Goal: Task Accomplishment & Management: Use online tool/utility

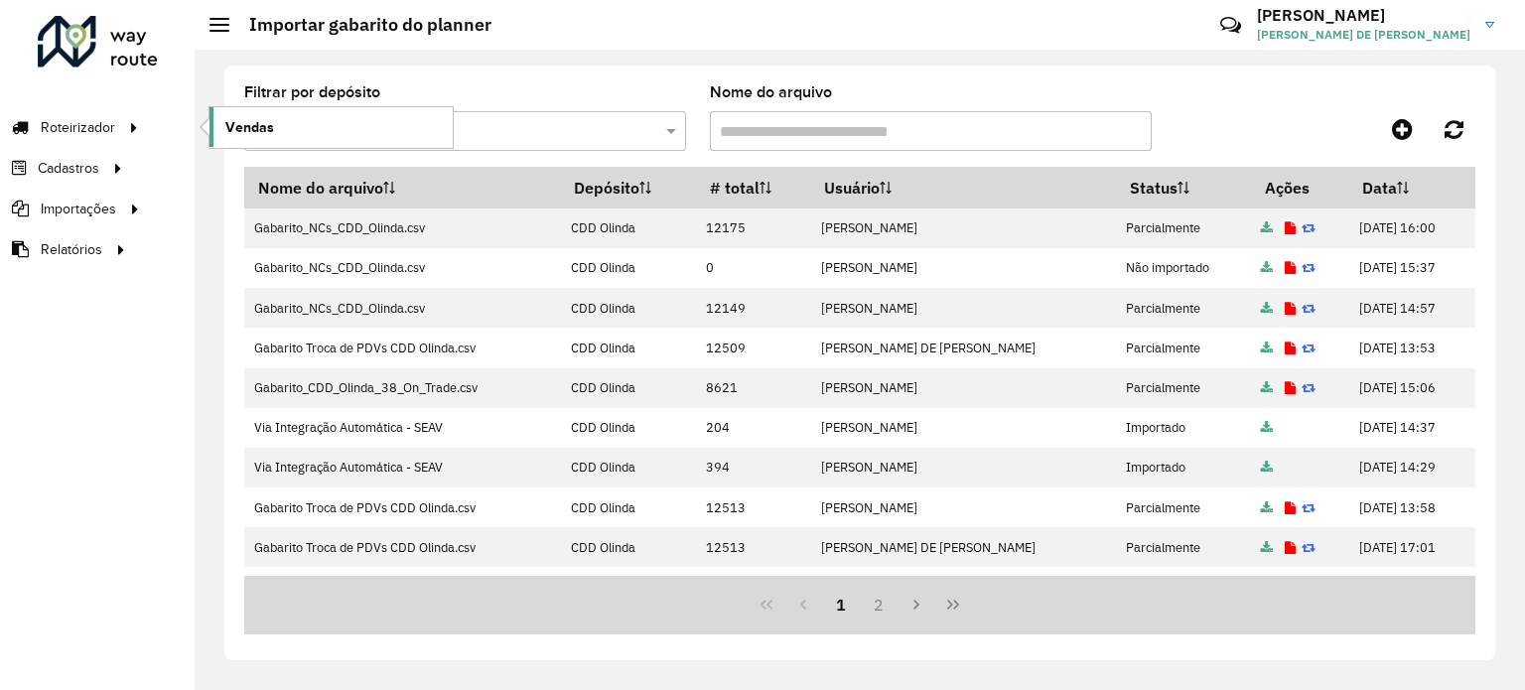
click at [235, 130] on span "Vendas" at bounding box center [249, 127] width 49 height 21
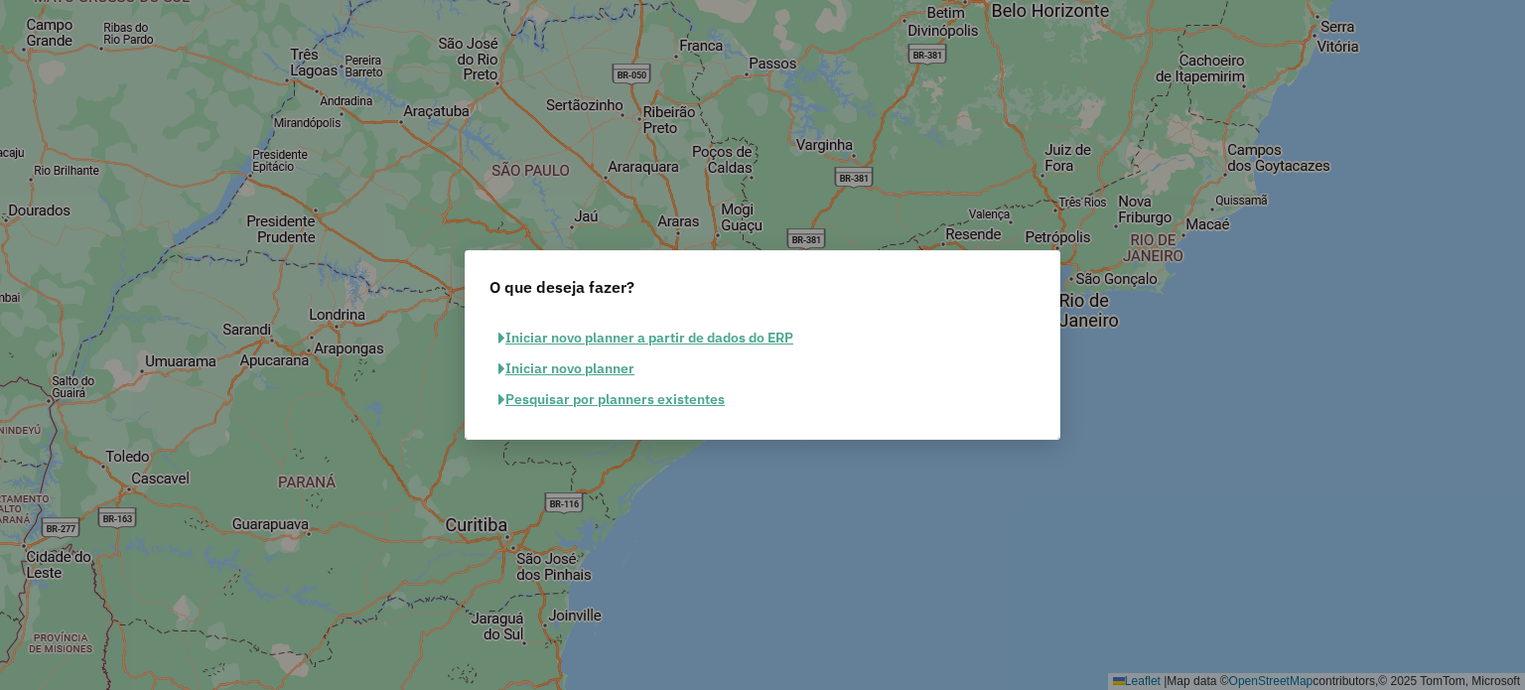
click at [672, 398] on button "Pesquisar por planners existentes" at bounding box center [611, 399] width 244 height 31
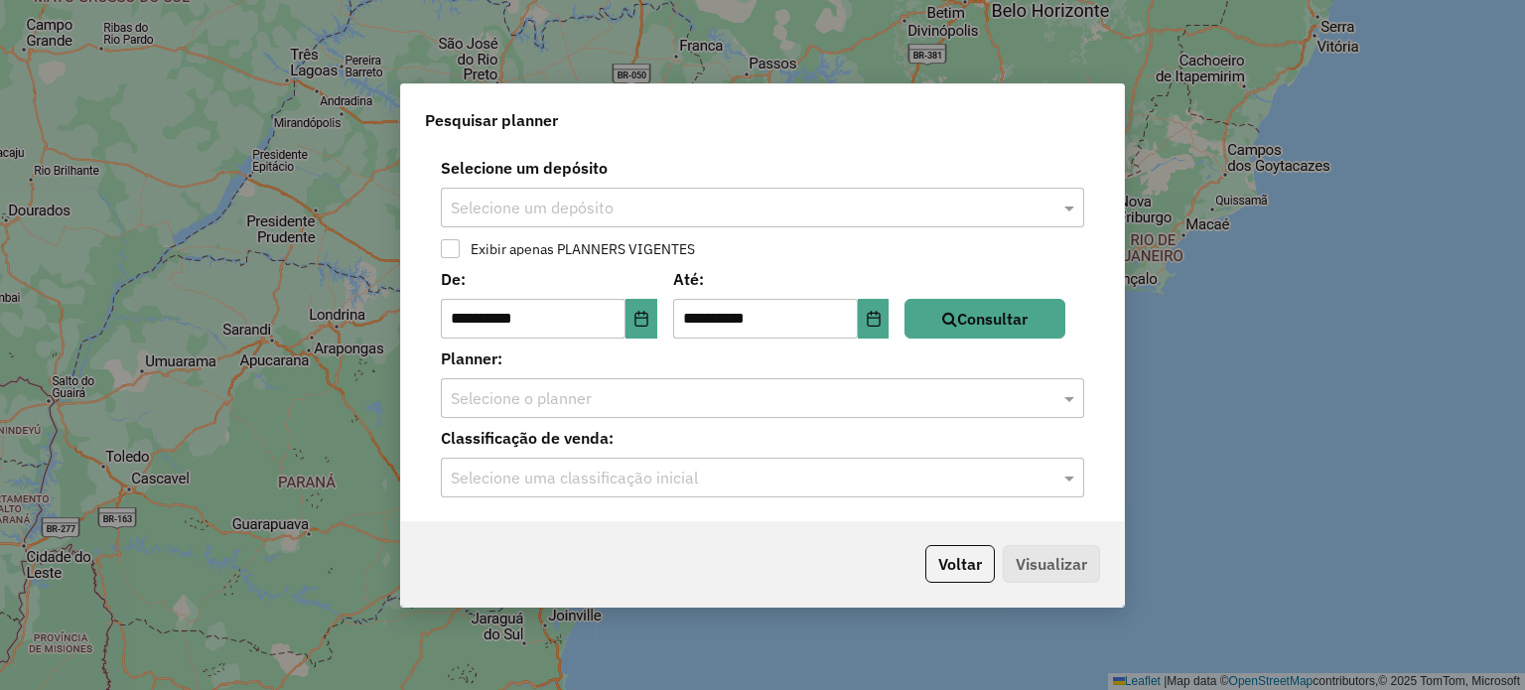
click at [565, 207] on input "text" at bounding box center [743, 209] width 584 height 24
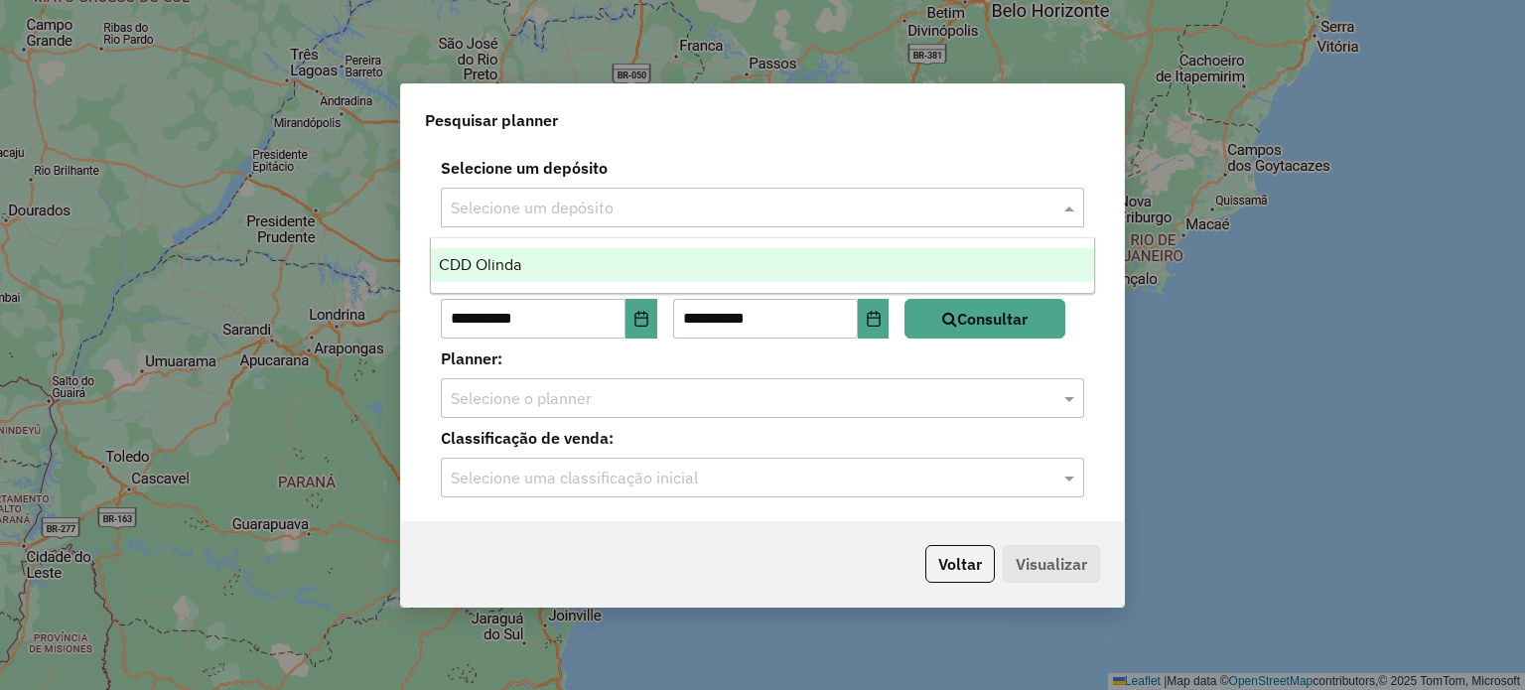
click at [554, 254] on div "CDD Olinda" at bounding box center [763, 265] width 664 height 34
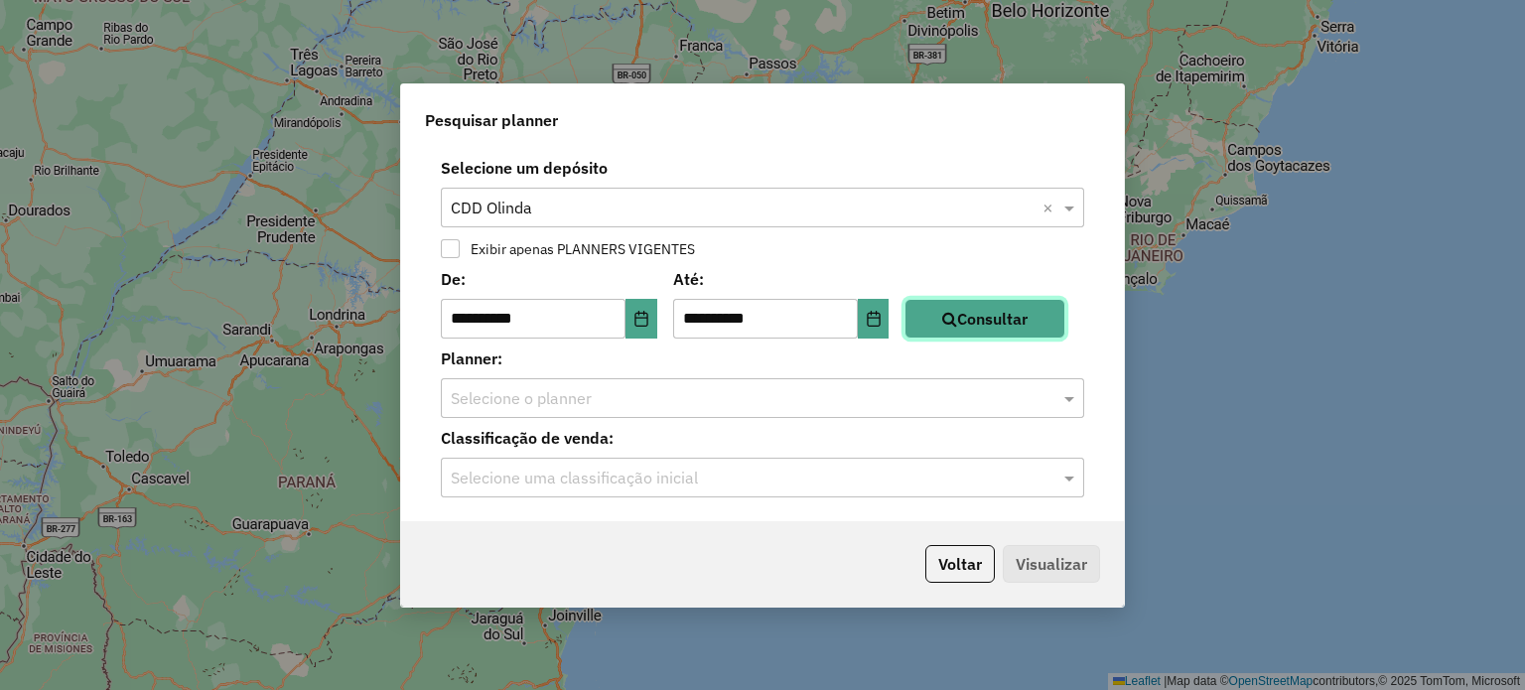
click at [979, 312] on button "Consultar" at bounding box center [984, 319] width 161 height 40
click at [558, 403] on input "text" at bounding box center [743, 399] width 584 height 24
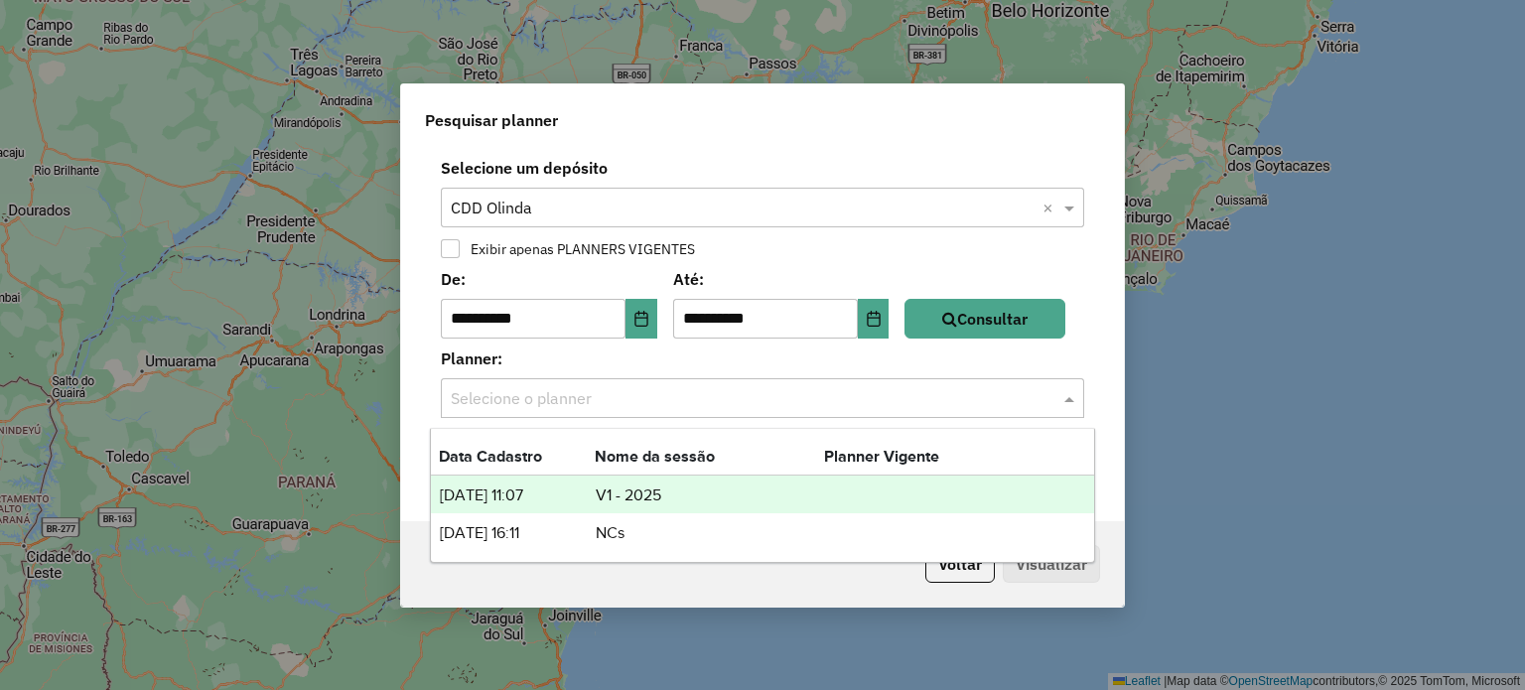
click at [738, 487] on td "V1 - 2025" at bounding box center [709, 495] width 229 height 26
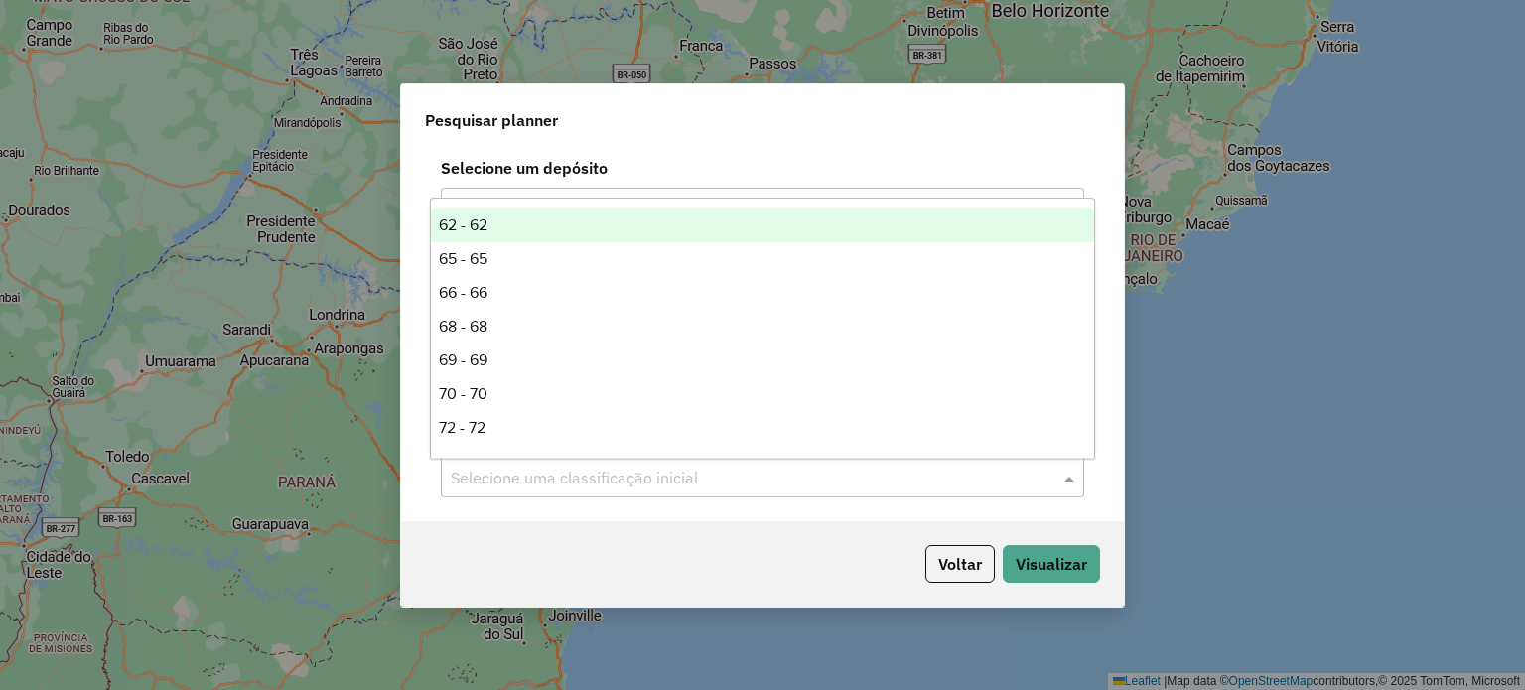
click at [588, 487] on input "text" at bounding box center [743, 479] width 584 height 24
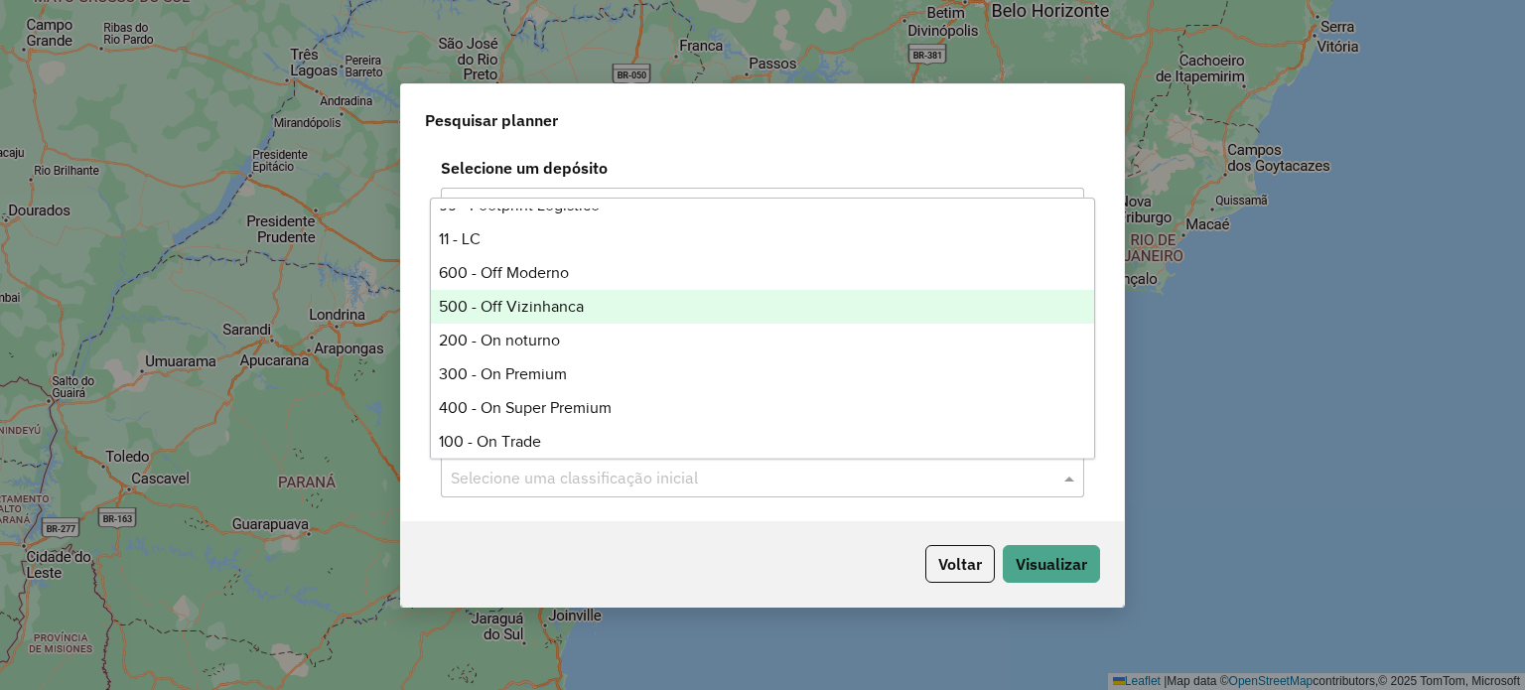
scroll to position [596, 0]
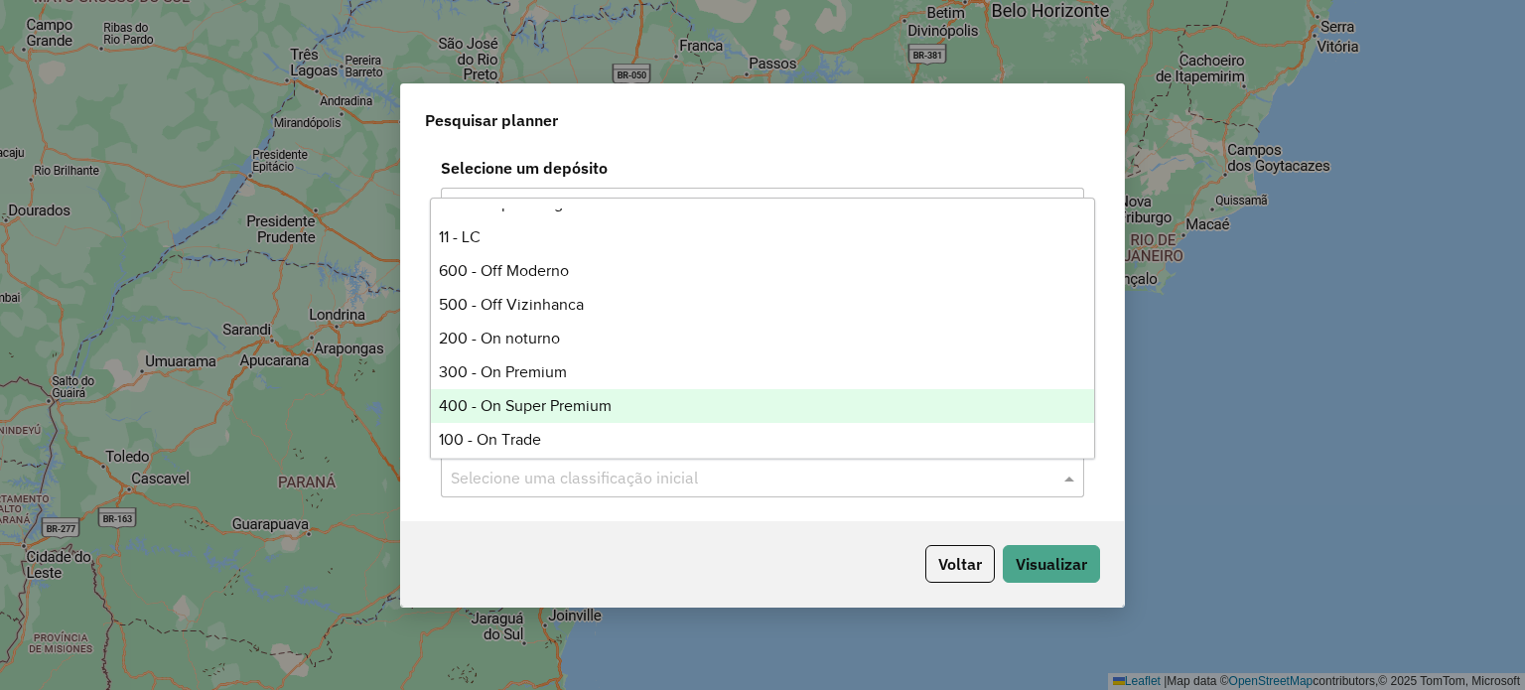
click at [586, 400] on div "400 - On Super Premium" at bounding box center [763, 406] width 664 height 34
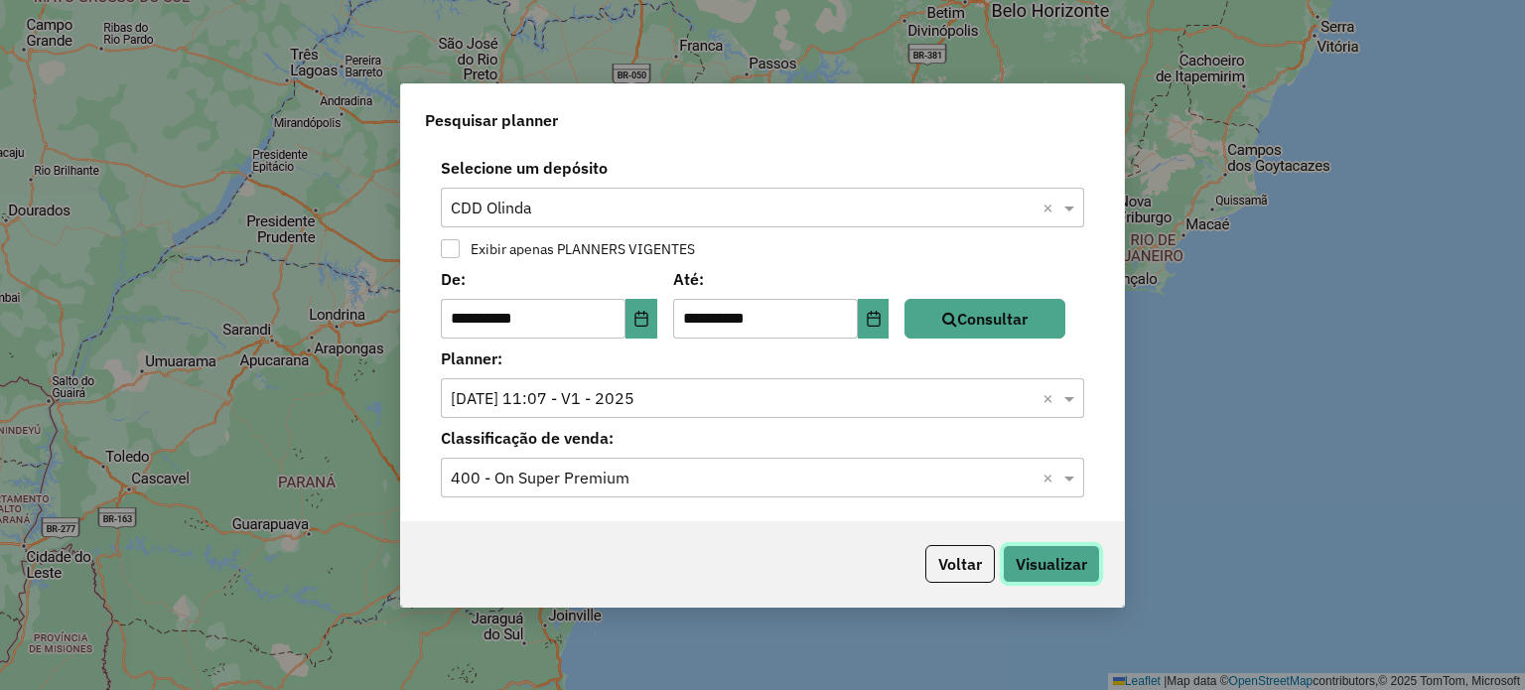
click at [1025, 563] on button "Visualizar" at bounding box center [1051, 564] width 97 height 38
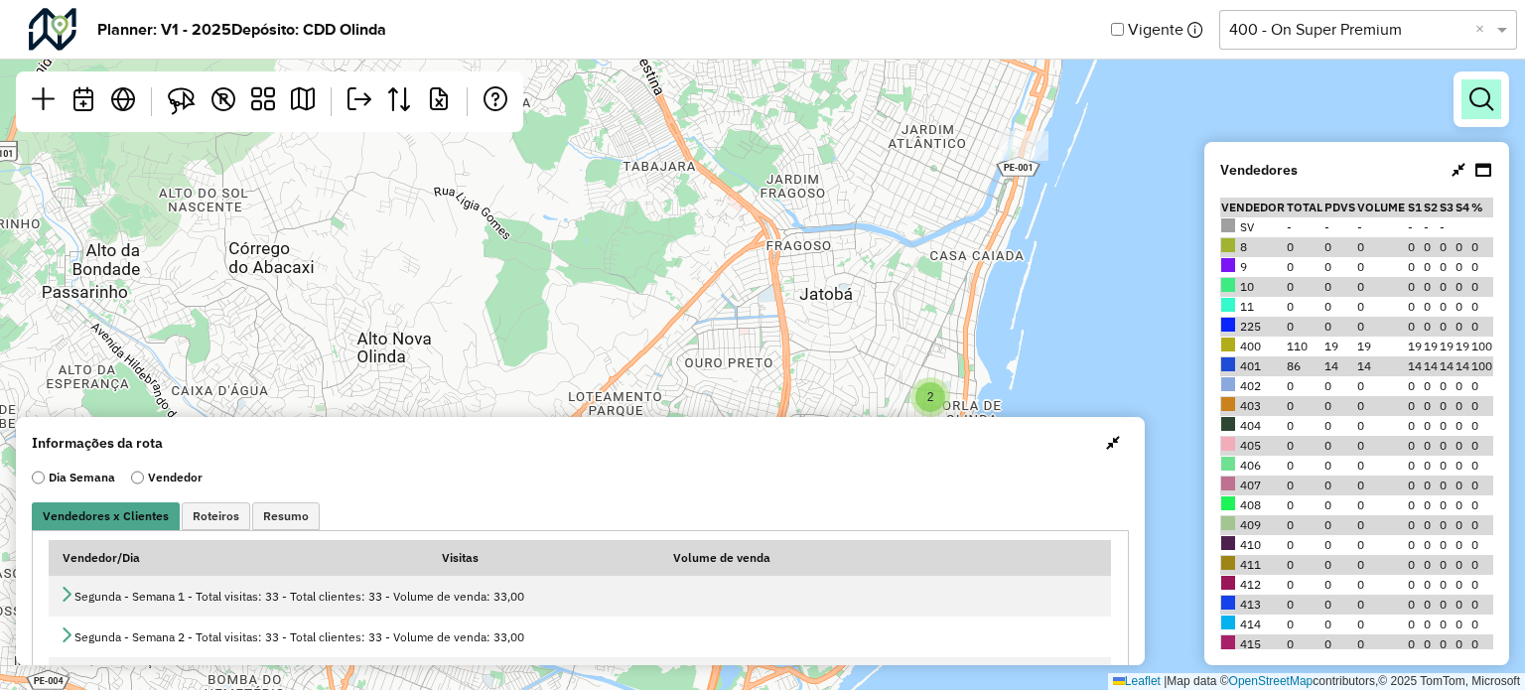
click at [1478, 96] on em at bounding box center [1481, 99] width 24 height 24
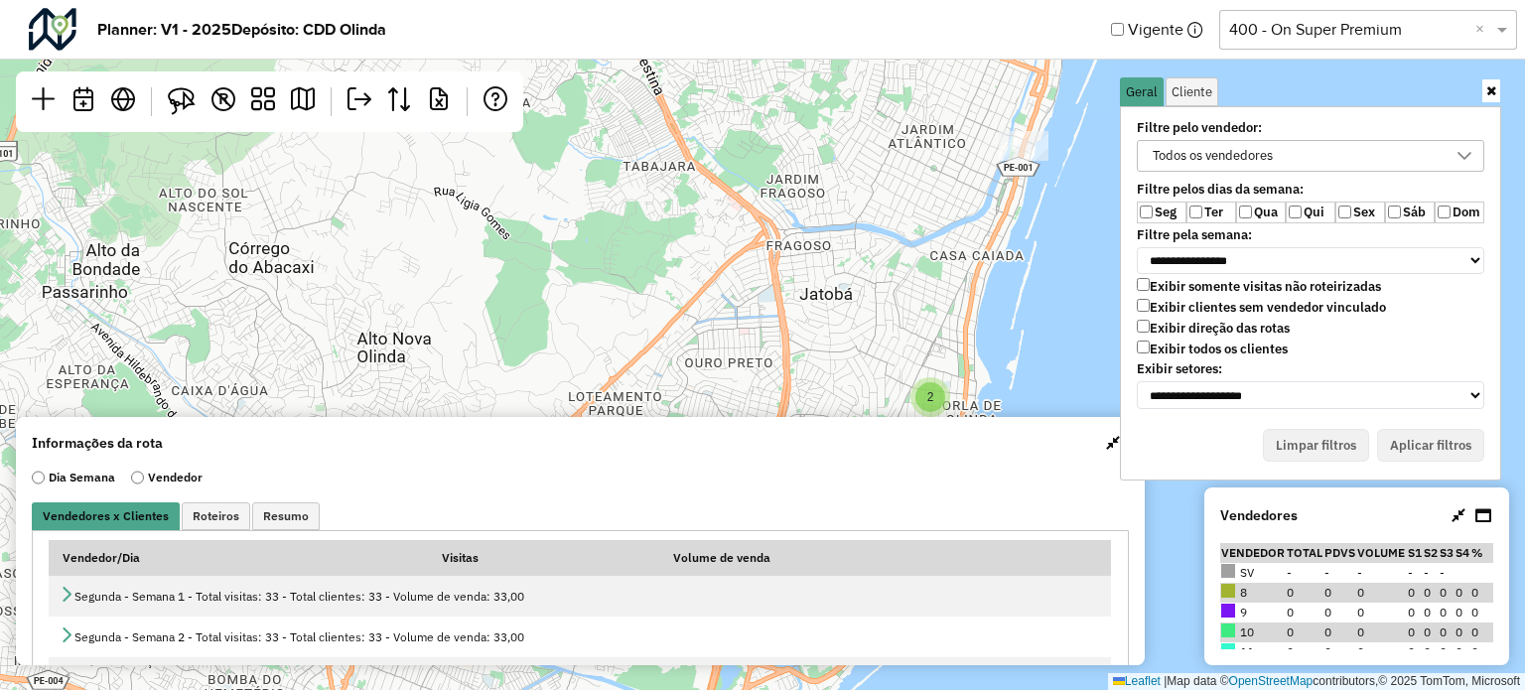
click at [1487, 93] on icon at bounding box center [1491, 90] width 10 height 13
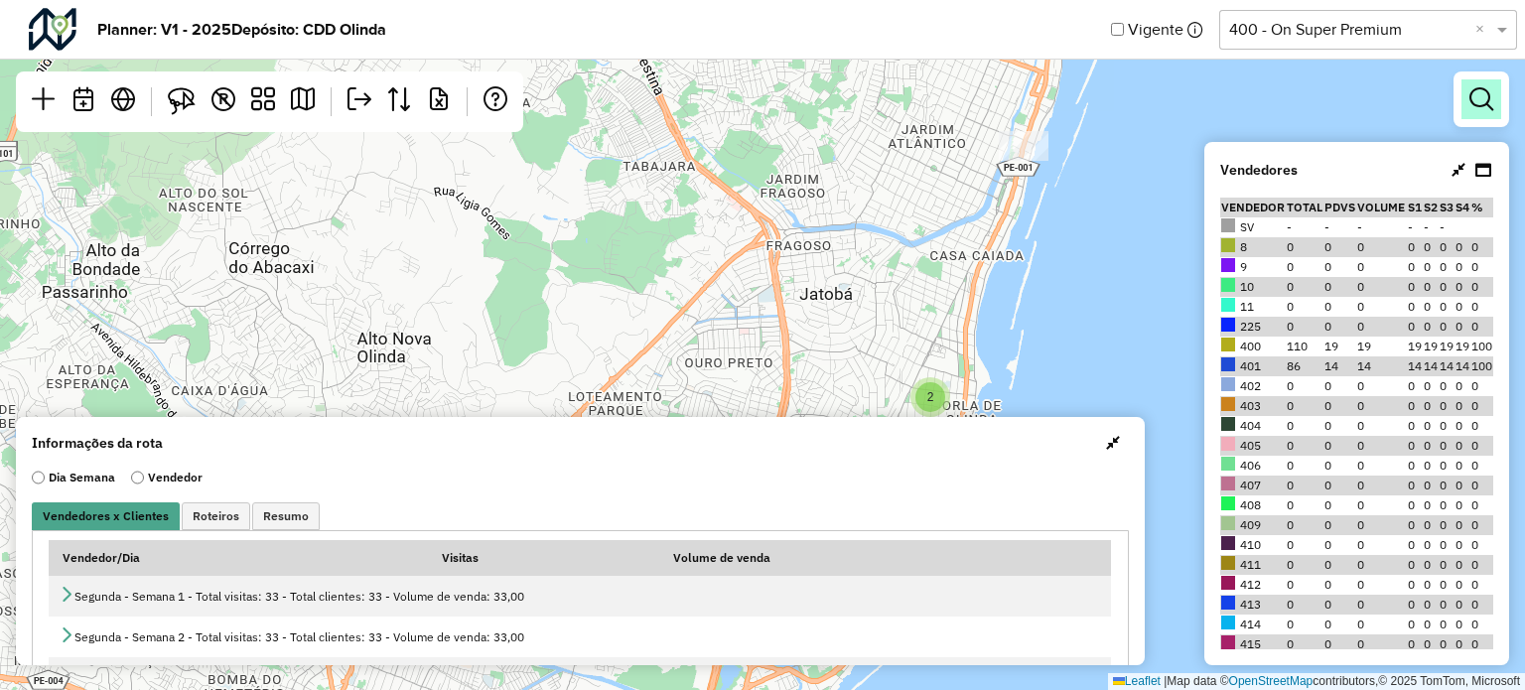
click at [1476, 101] on em at bounding box center [1481, 99] width 24 height 24
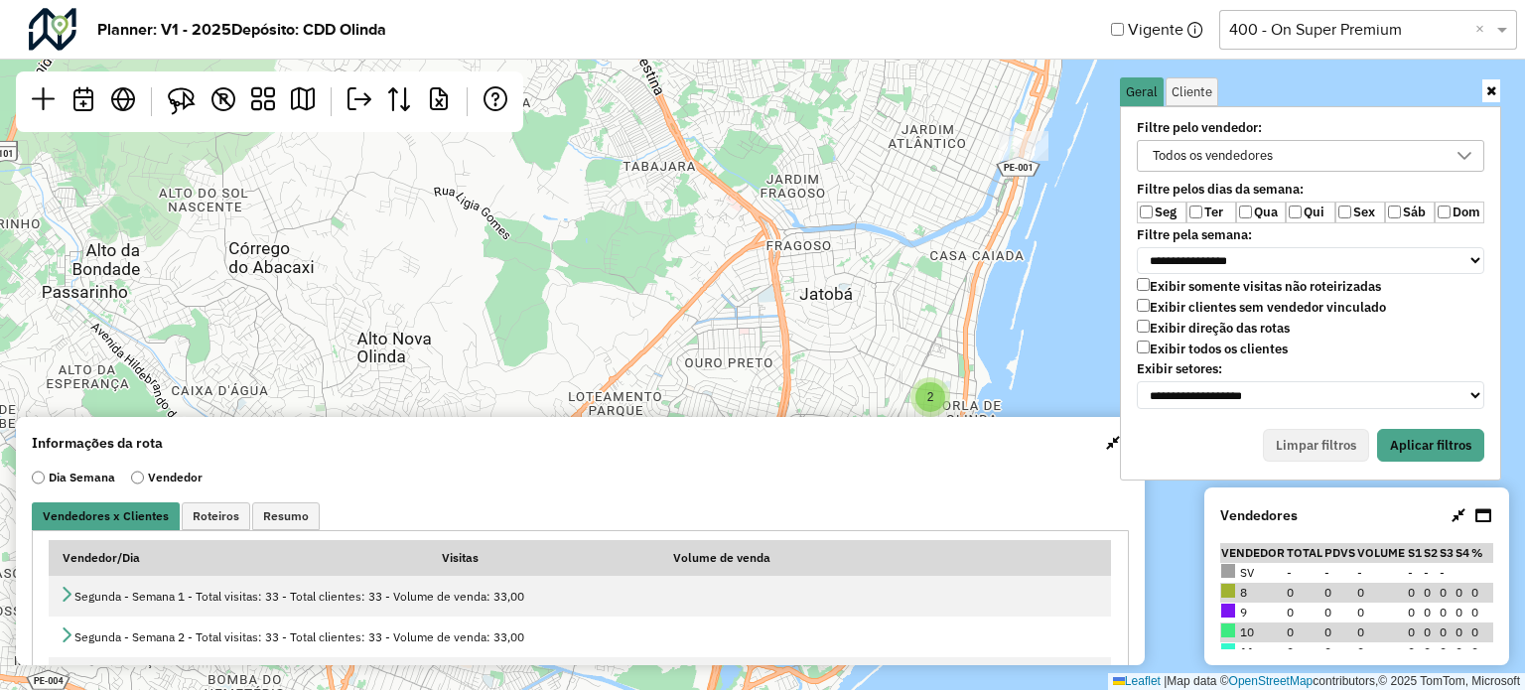
click at [1289, 217] on label "Qui" at bounding box center [1311, 213] width 50 height 22
click at [1305, 141] on div "Todos os vendedores" at bounding box center [1296, 156] width 300 height 30
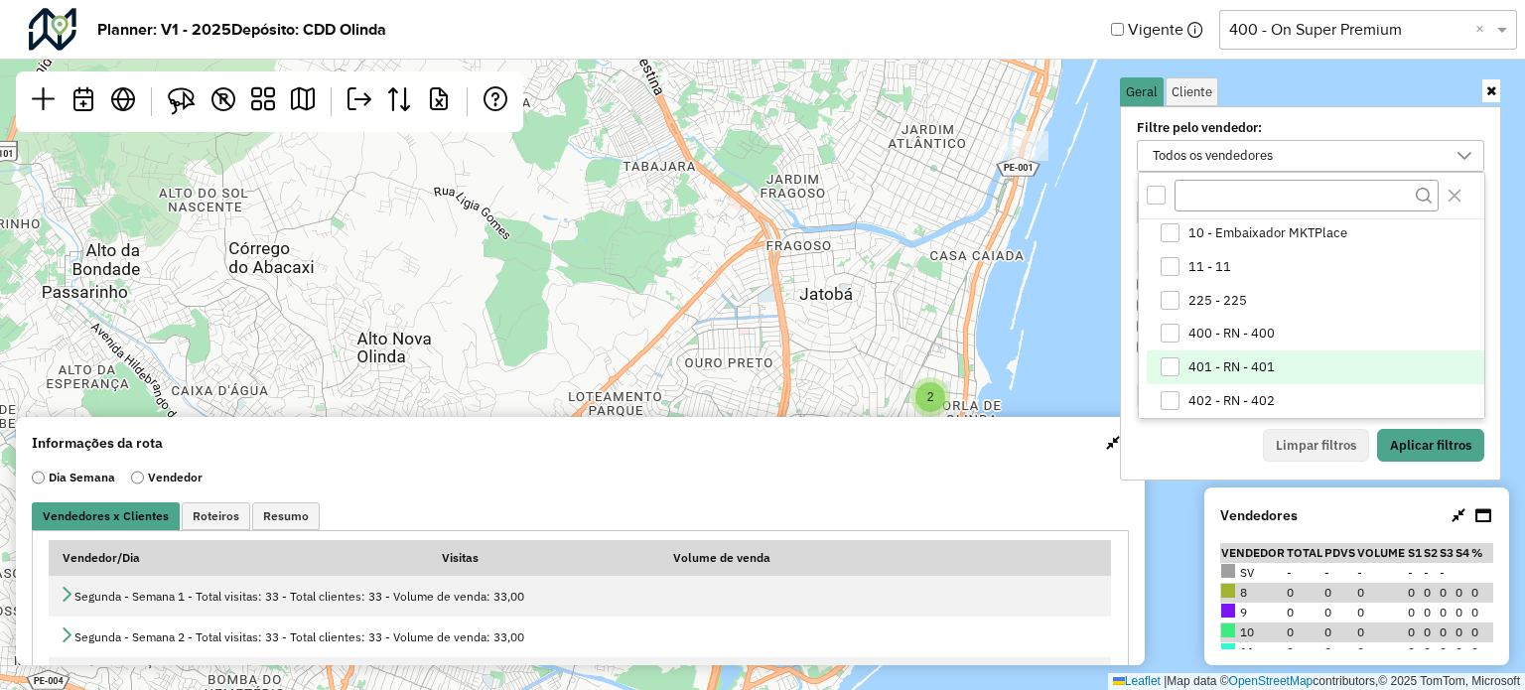
scroll to position [99, 0]
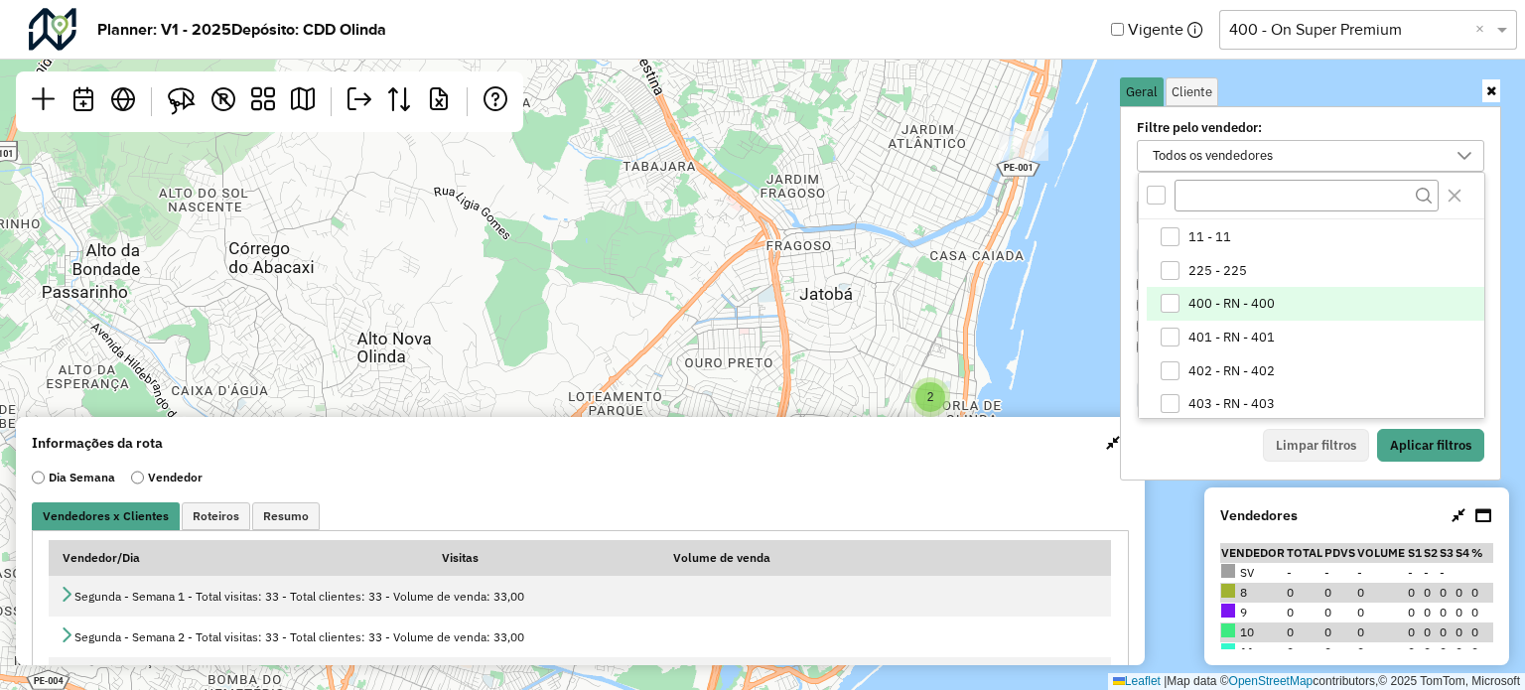
click at [1242, 296] on span "400 - RN - 400" at bounding box center [1231, 304] width 86 height 16
click at [1224, 326] on li "401 - RN - 401" at bounding box center [1316, 338] width 338 height 34
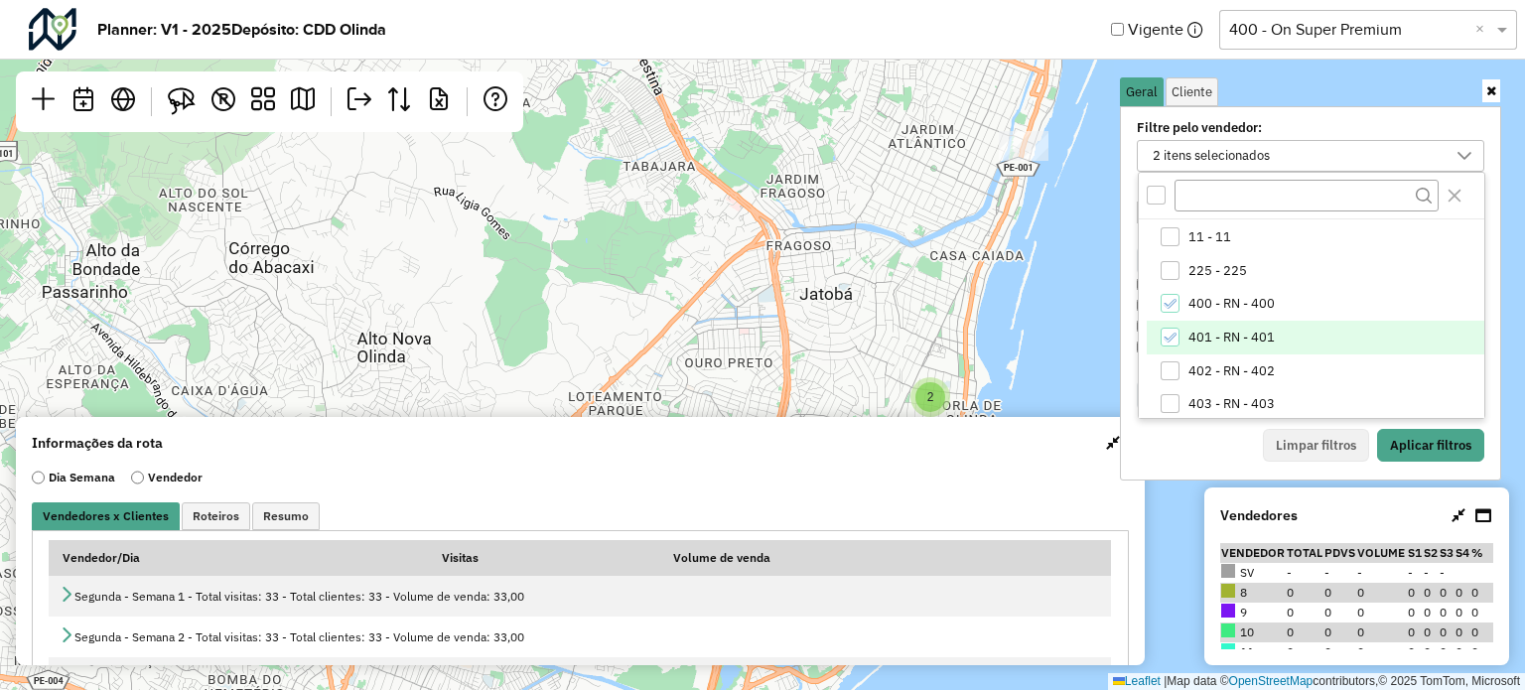
click at [1185, 433] on div "Limpar filtros Aplicar filtros" at bounding box center [1310, 446] width 347 height 34
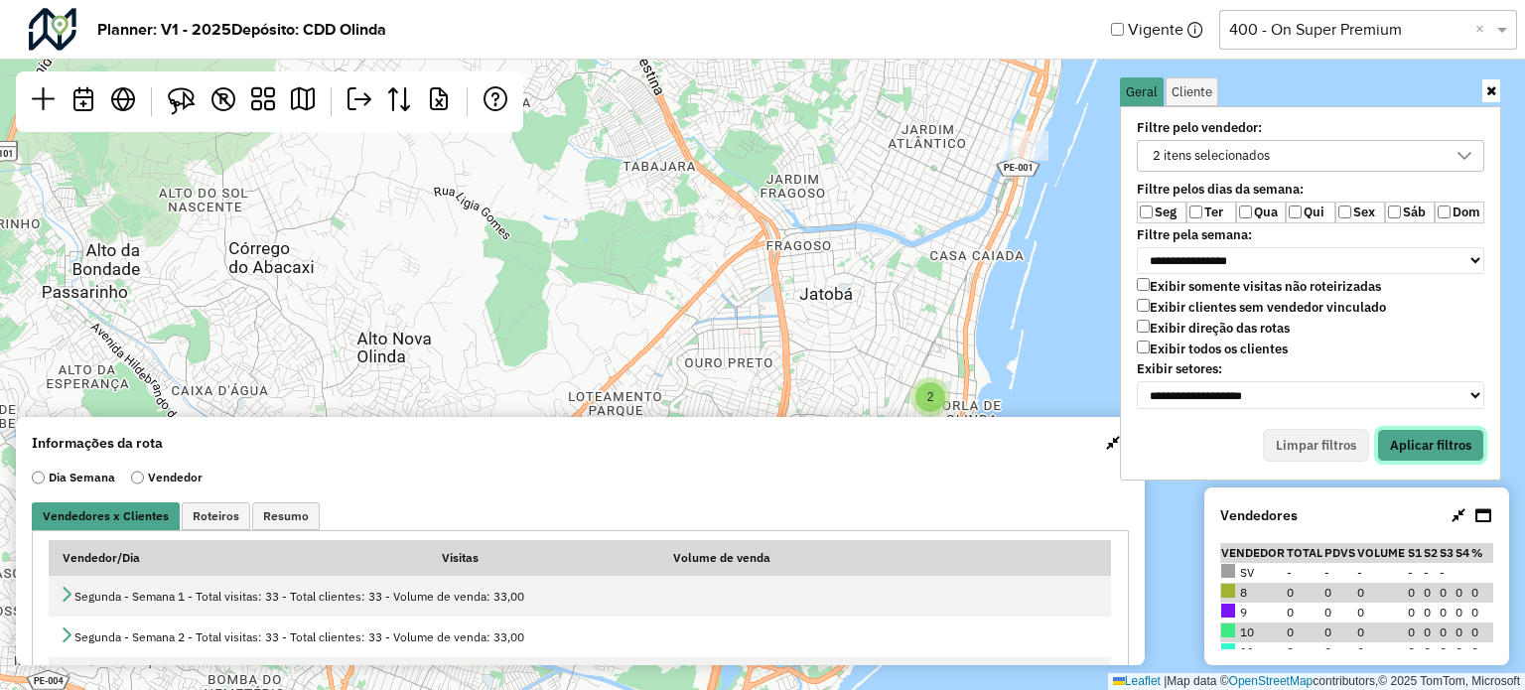
click at [1407, 430] on button "Aplicar filtros" at bounding box center [1430, 446] width 107 height 34
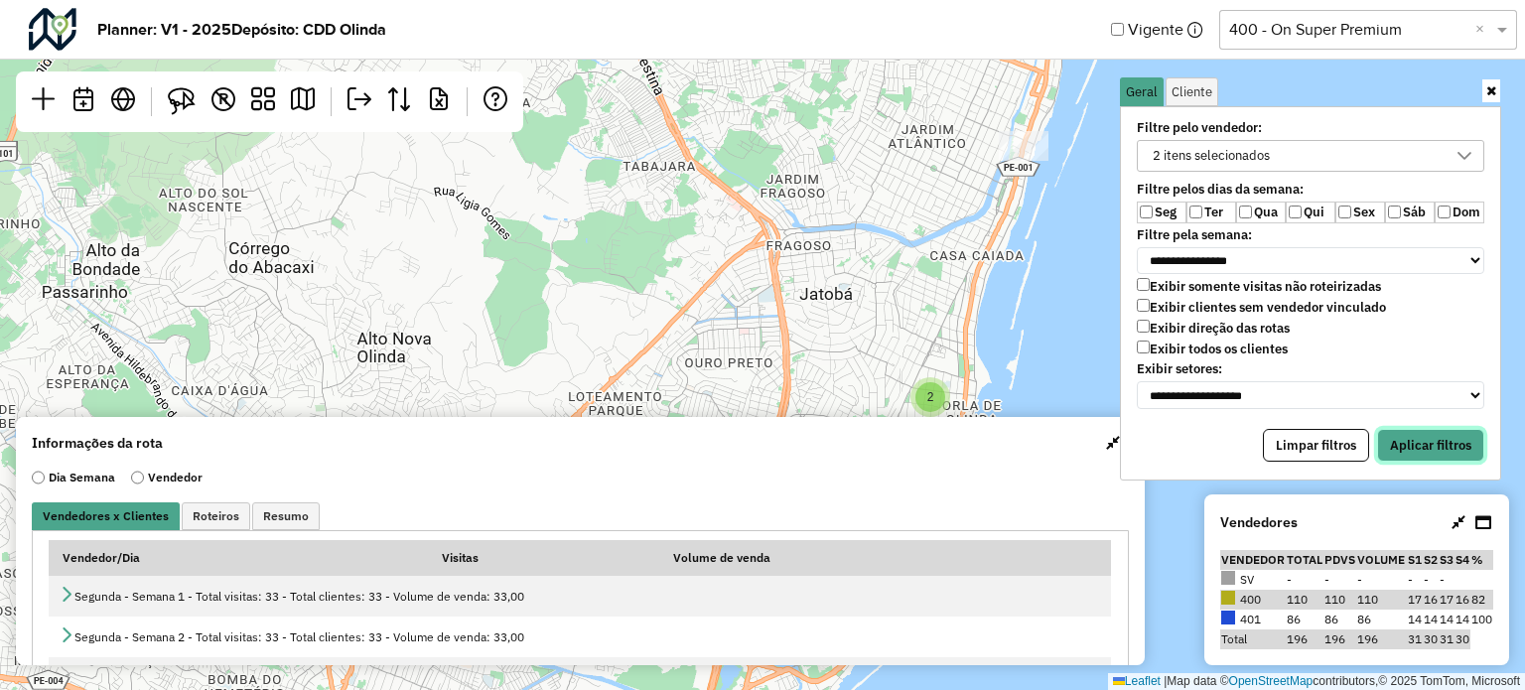
click at [1406, 440] on button "Aplicar filtros" at bounding box center [1430, 446] width 107 height 34
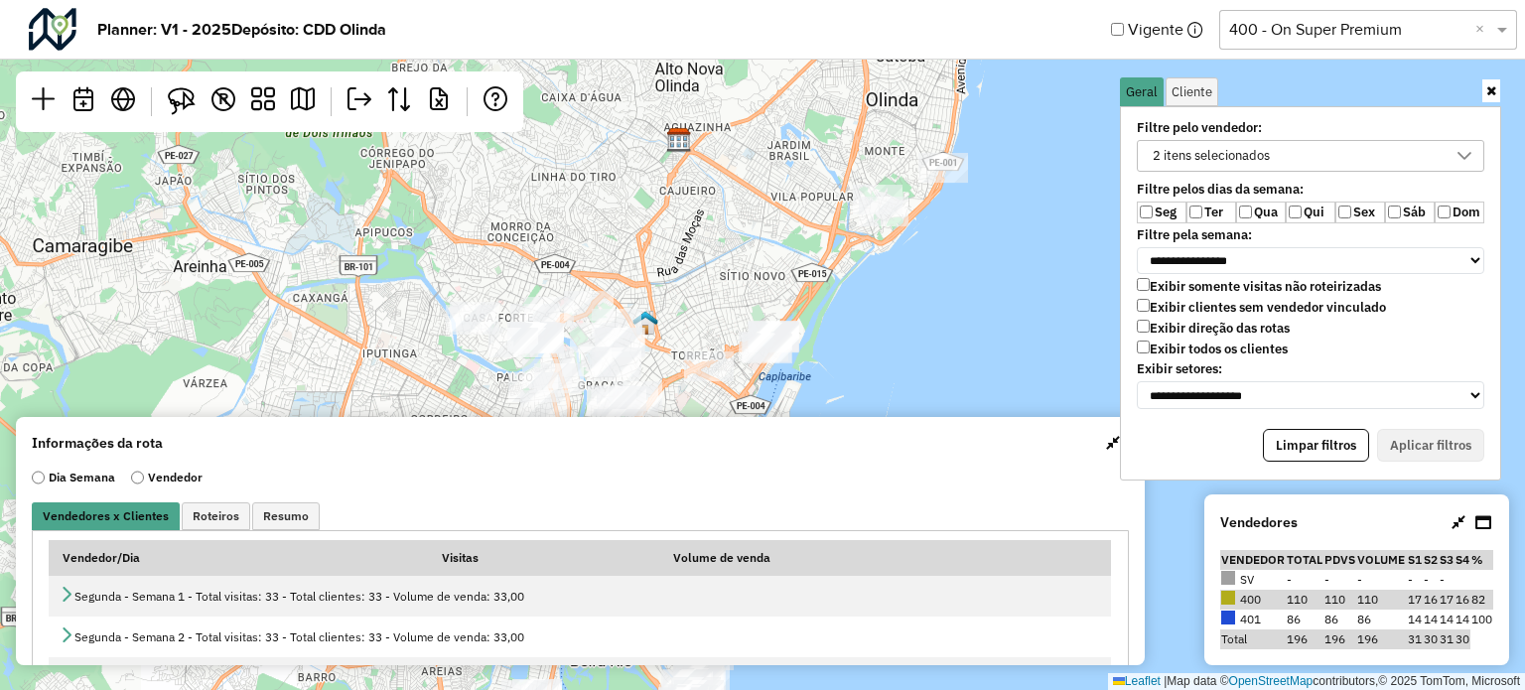
drag, startPoint x: 905, startPoint y: 312, endPoint x: 909, endPoint y: 65, distance: 247.2
click at [909, 65] on div "Leaflet | Map data © OpenStreetMap contributors,© 2025 TomTom, Microsoft" at bounding box center [762, 345] width 1525 height 690
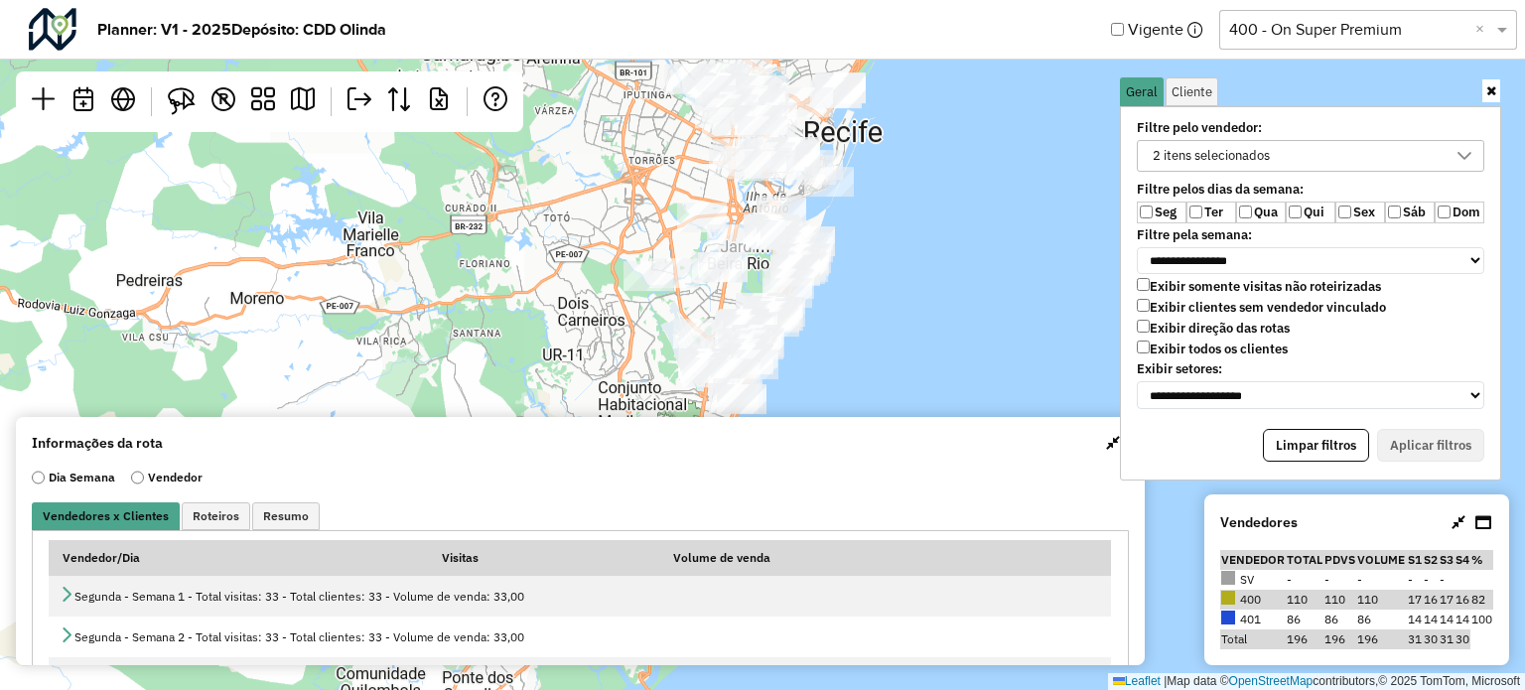
drag, startPoint x: 825, startPoint y: 295, endPoint x: 836, endPoint y: 119, distance: 176.1
click at [836, 119] on div "Leaflet | Map data © OpenStreetMap contributors,© 2025 TomTom, Microsoft" at bounding box center [762, 345] width 1525 height 690
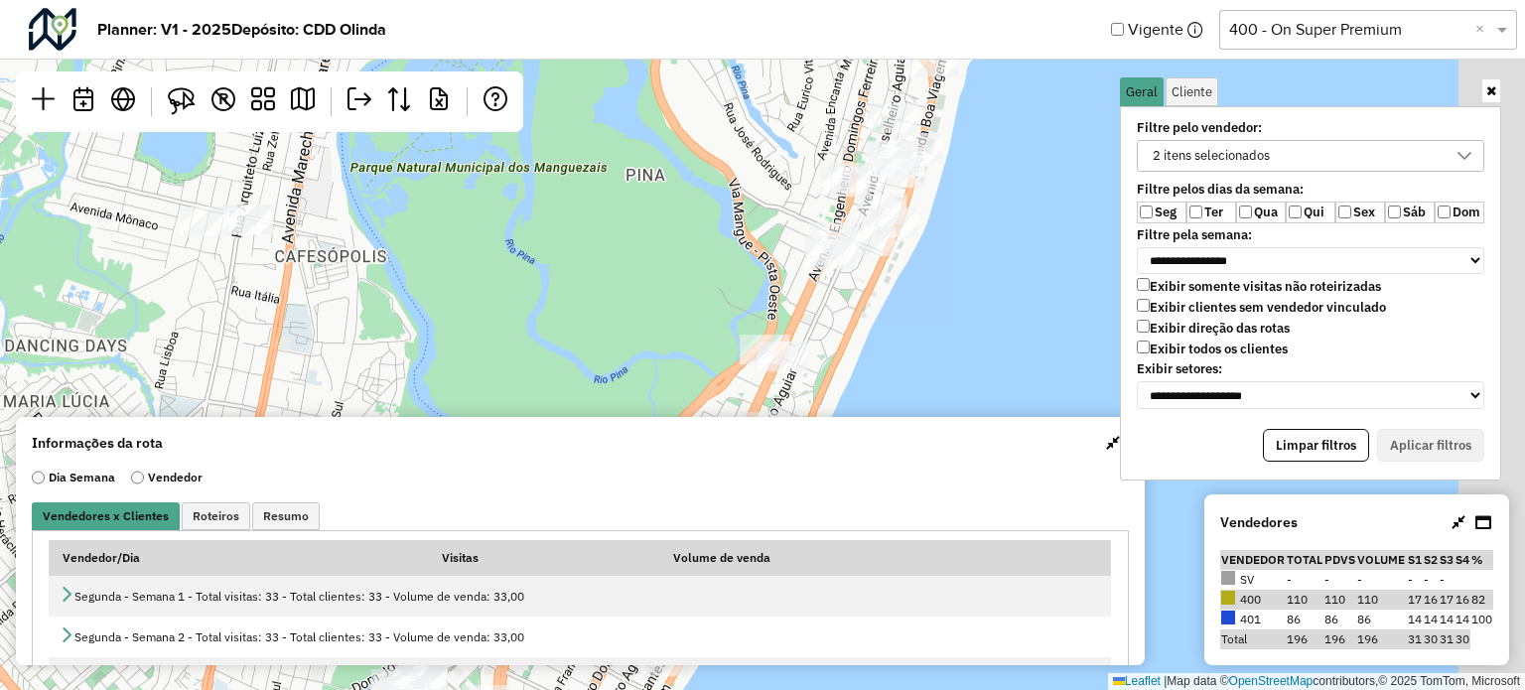
drag, startPoint x: 891, startPoint y: 240, endPoint x: 782, endPoint y: 298, distance: 123.5
click at [782, 298] on div "Leaflet | Map data © OpenStreetMap contributors,© 2025 TomTom, Microsoft" at bounding box center [762, 345] width 1525 height 690
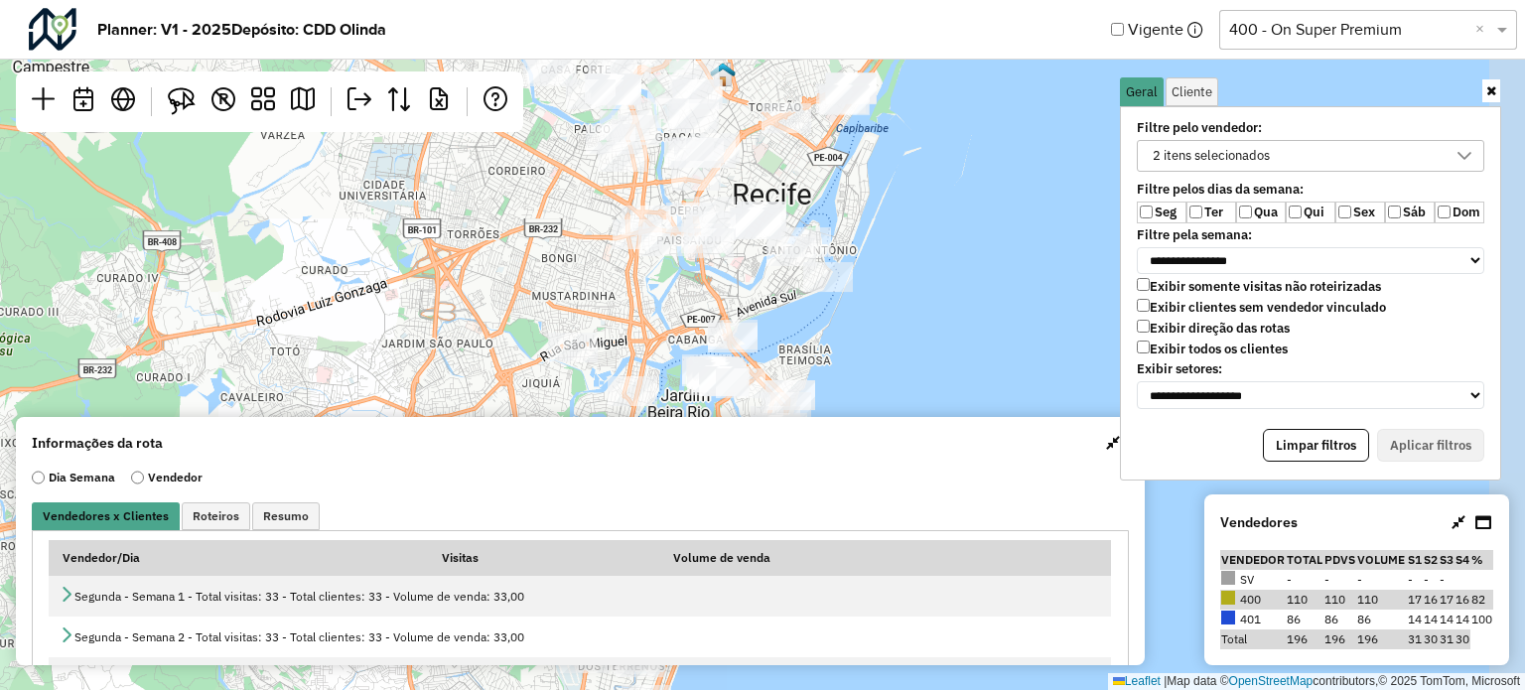
drag, startPoint x: 756, startPoint y: 264, endPoint x: 683, endPoint y: 417, distance: 169.6
click at [683, 417] on hb-planner "**********" at bounding box center [762, 345] width 1525 height 690
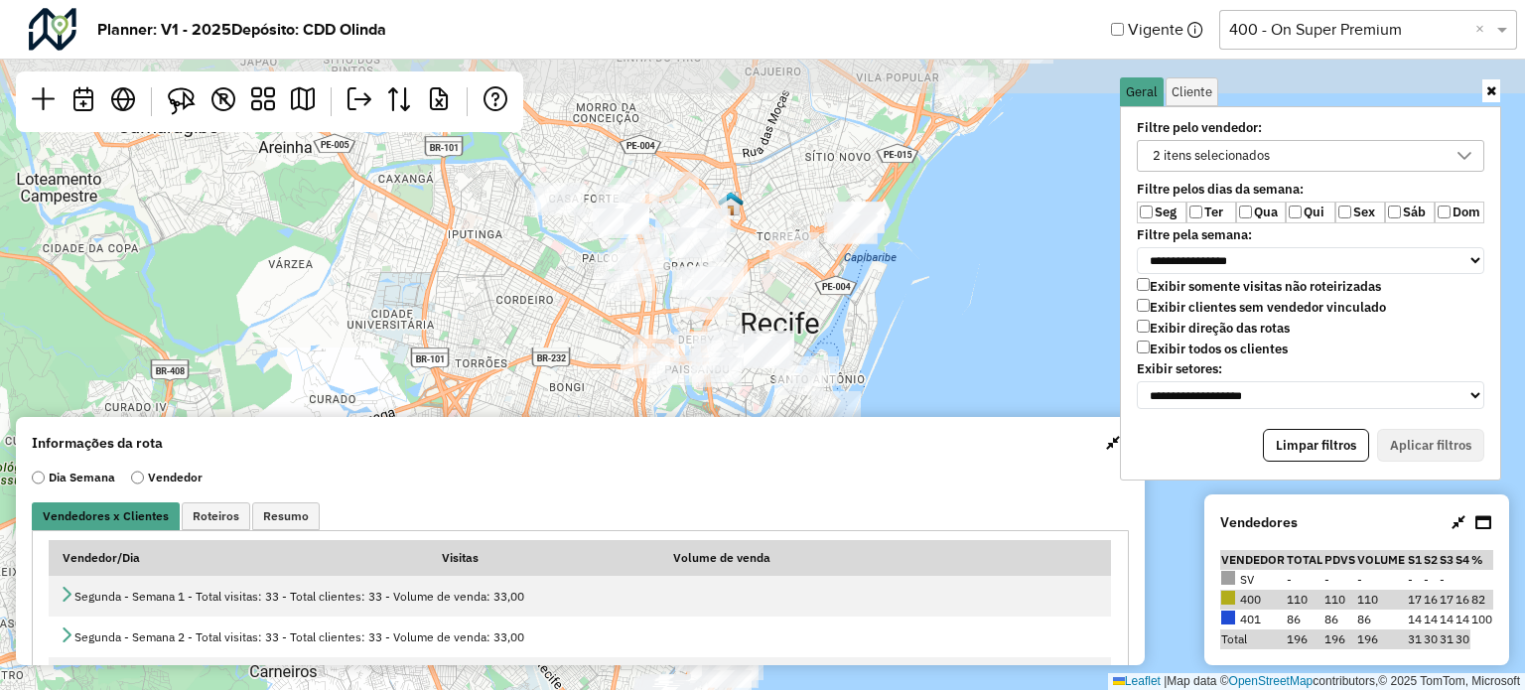
drag, startPoint x: 735, startPoint y: 252, endPoint x: 746, endPoint y: 386, distance: 134.5
click at [746, 386] on div "Leaflet | Map data © OpenStreetMap contributors,© 2025 TomTom, Microsoft" at bounding box center [762, 345] width 1525 height 690
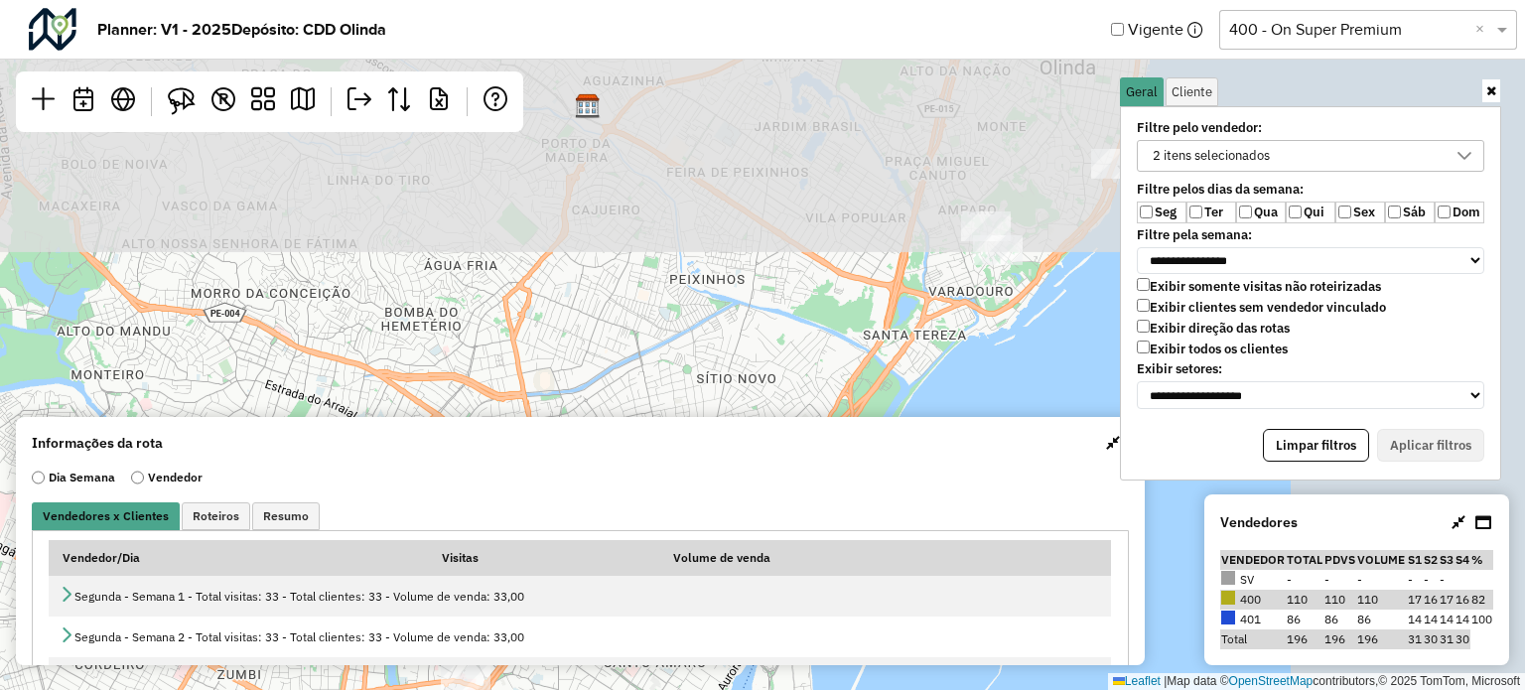
drag, startPoint x: 935, startPoint y: 176, endPoint x: 717, endPoint y: 437, distance: 340.4
click at [717, 437] on hb-planner "**********" at bounding box center [762, 345] width 1525 height 690
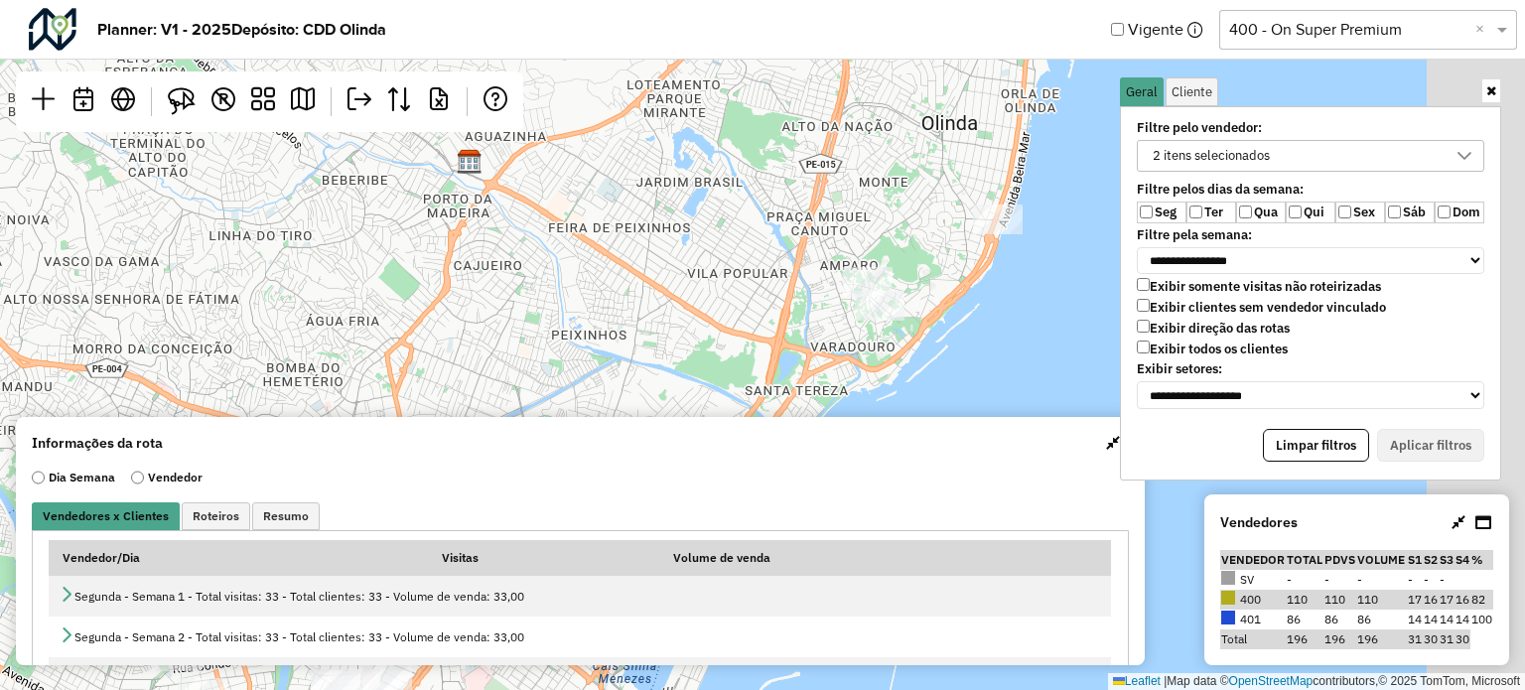
drag, startPoint x: 874, startPoint y: 291, endPoint x: 691, endPoint y: 371, distance: 199.6
click at [683, 378] on div "Leaflet | Map data © OpenStreetMap contributors,© 2025 TomTom, Microsoft" at bounding box center [762, 345] width 1525 height 690
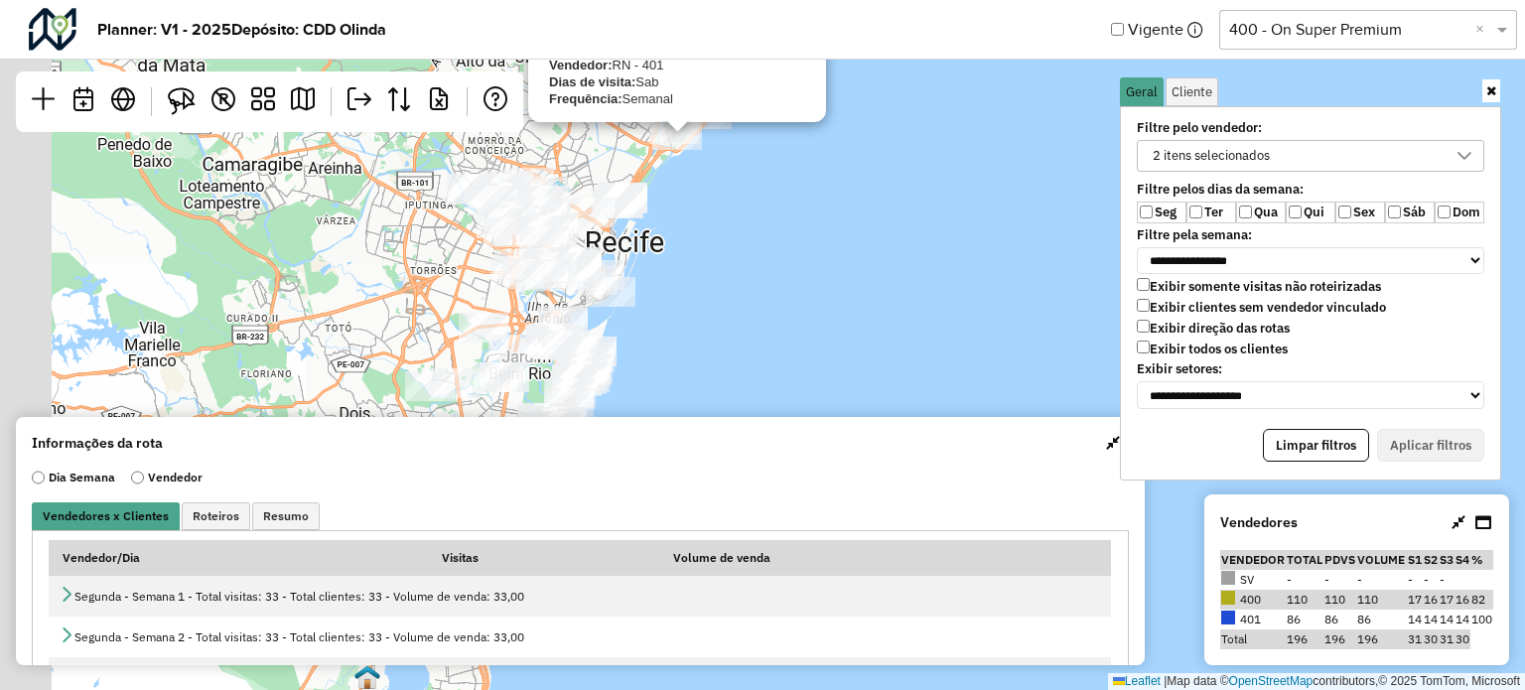
drag, startPoint x: 423, startPoint y: 318, endPoint x: 747, endPoint y: 243, distance: 332.1
click at [620, 162] on div "54682105 - N.A. SIQUEIRA CARRET Endereço: R PRUDENTE DE MORAIS 358 Bairro: CARM…" at bounding box center [762, 345] width 1525 height 690
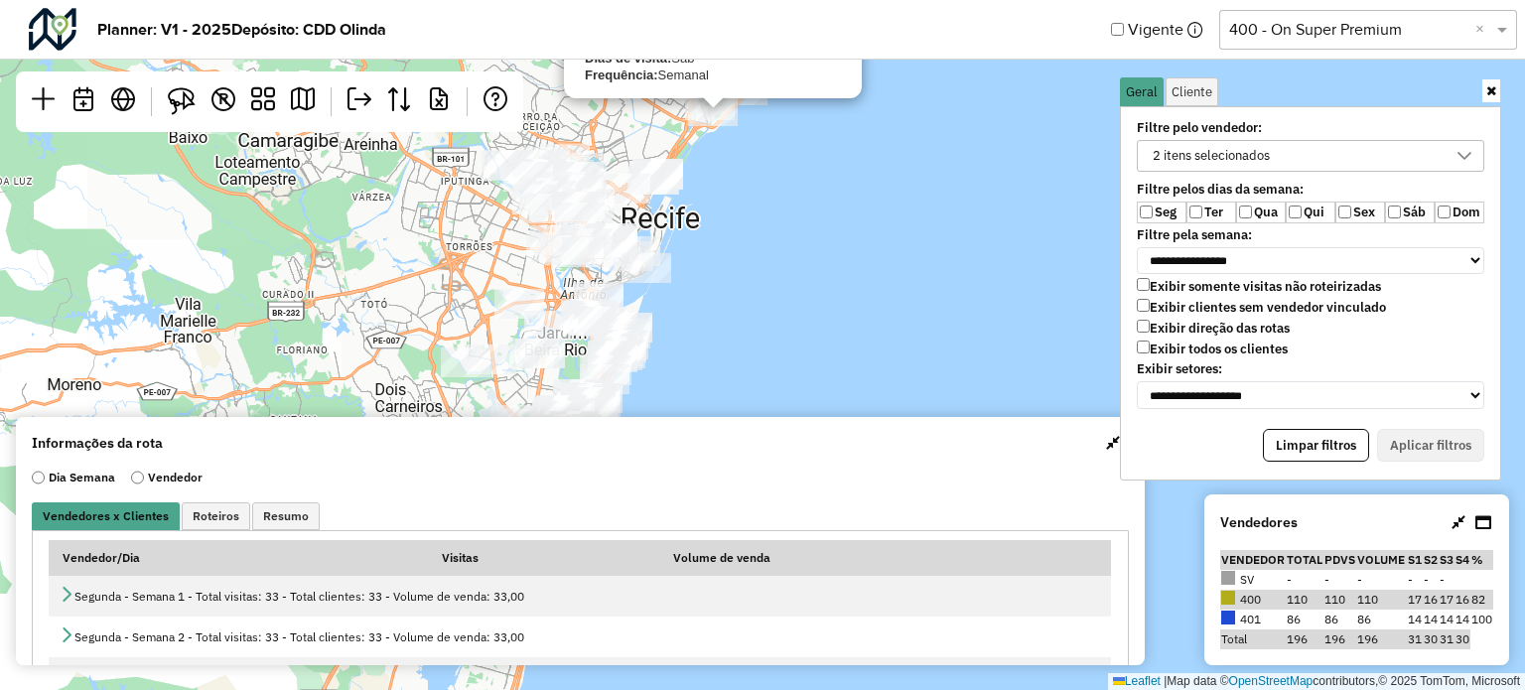
click at [1112, 445] on div "**********" at bounding box center [1310, 259] width 397 height 377
click at [1106, 443] on span "button" at bounding box center [1113, 443] width 14 height 16
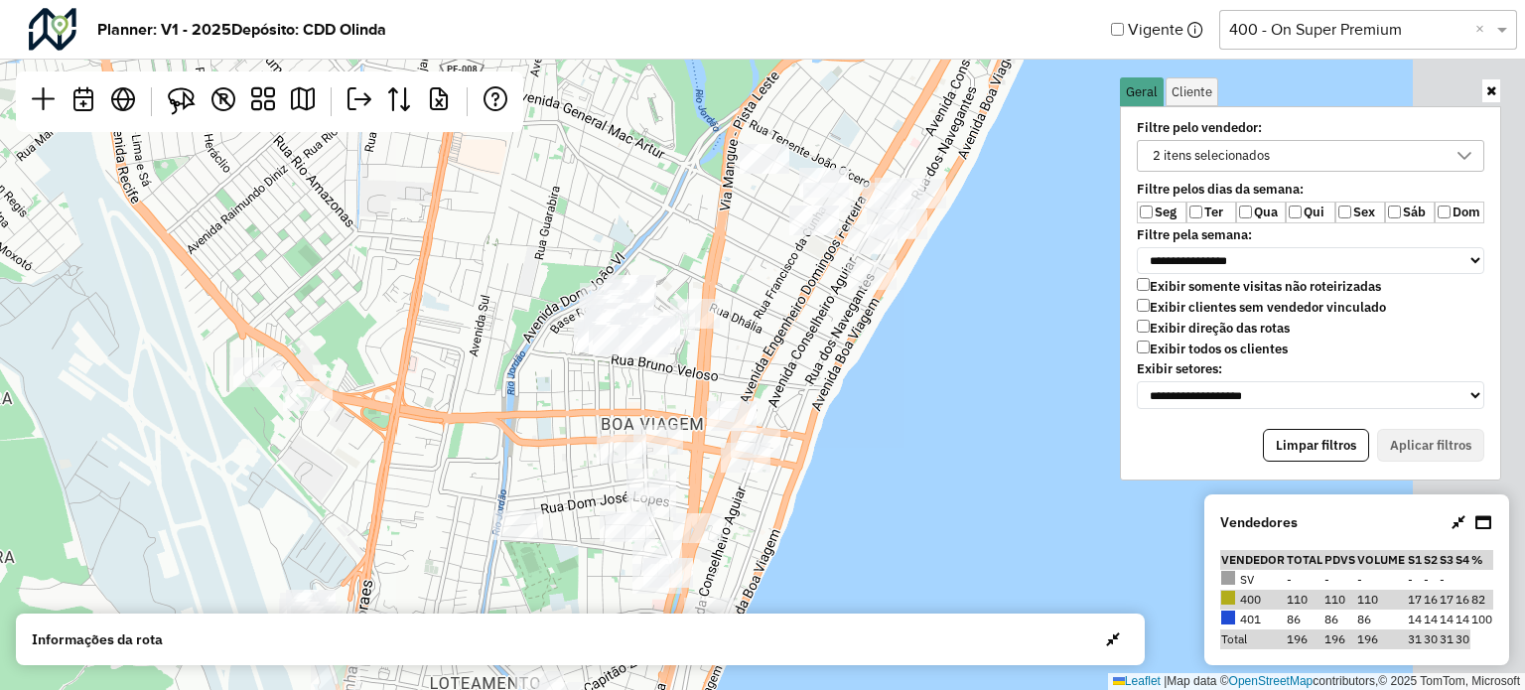
drag, startPoint x: 588, startPoint y: 380, endPoint x: 481, endPoint y: 236, distance: 178.9
click at [459, 202] on div "54682105 - N.A. SIQUEIRA CARRET Endereço: R PRUDENTE DE MORAIS 358 Bairro: CARM…" at bounding box center [762, 345] width 1525 height 690
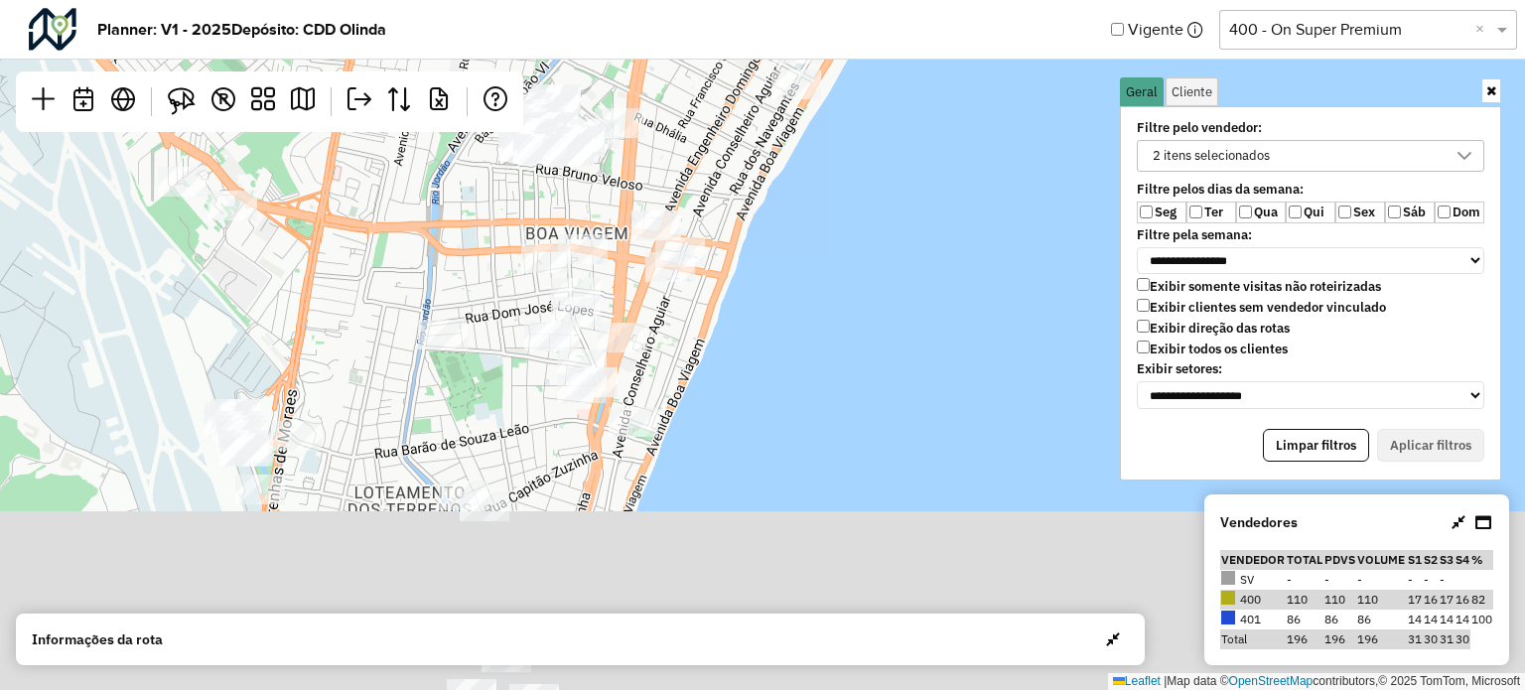
drag, startPoint x: 595, startPoint y: 301, endPoint x: 559, endPoint y: 208, distance: 99.0
click at [559, 208] on div "54682105 - N.A. SIQUEIRA CARRET Endereço: R PRUDENTE DE MORAIS 358 Bairro: CARM…" at bounding box center [762, 345] width 1525 height 690
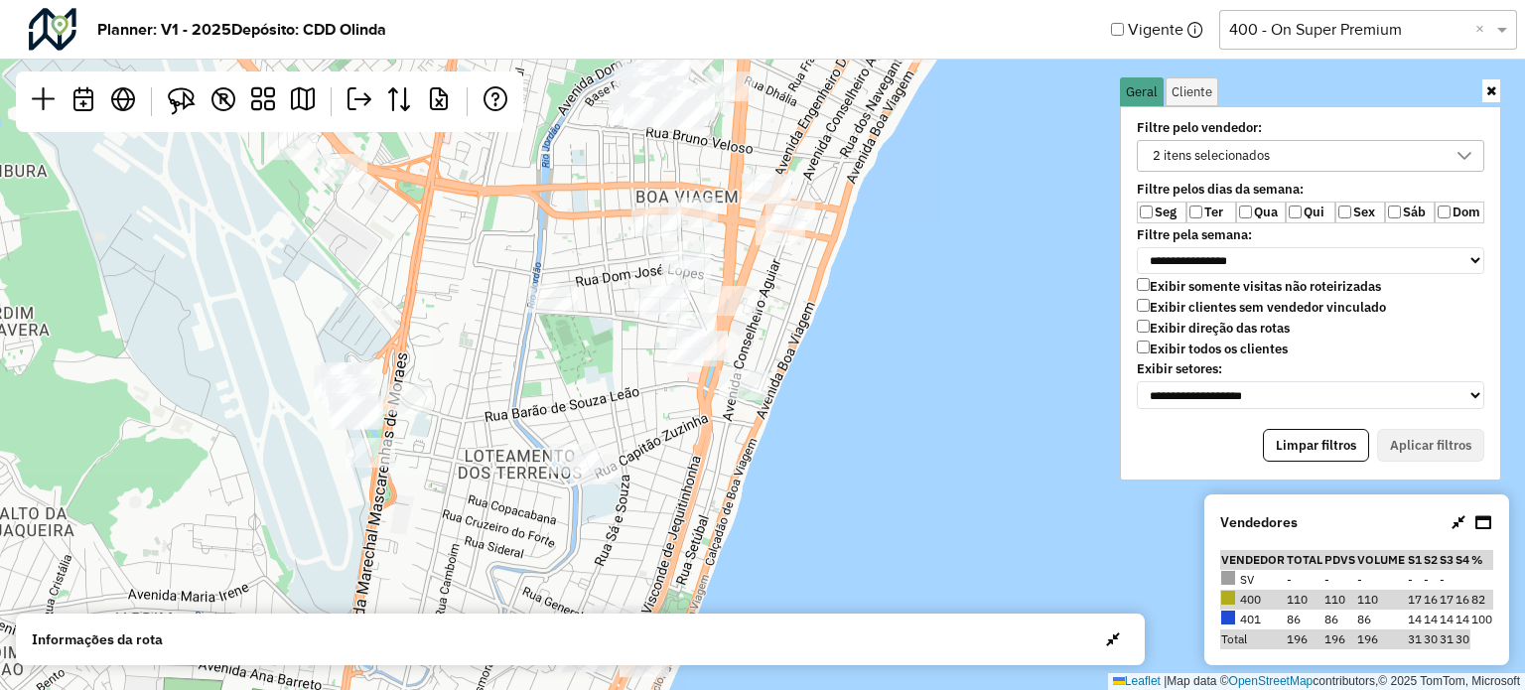
drag, startPoint x: 550, startPoint y: 470, endPoint x: 662, endPoint y: 483, distance: 113.0
click at [662, 483] on div "54682105 - N.A. SIQUEIRA CARRET Endereço: R PRUDENTE DE MORAIS 358 Bairro: CARM…" at bounding box center [762, 345] width 1525 height 690
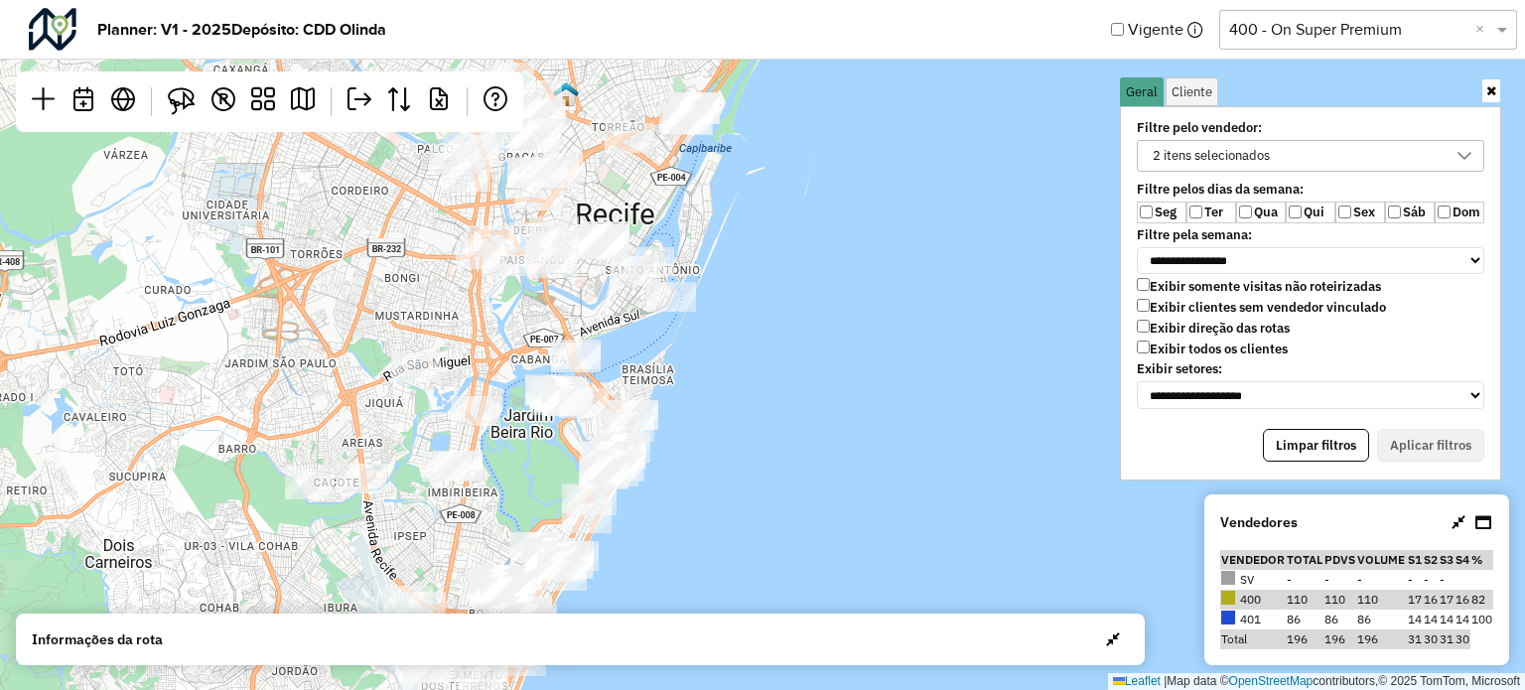
drag, startPoint x: 632, startPoint y: 253, endPoint x: 463, endPoint y: 539, distance: 332.5
click at [463, 539] on div "54682105 - N.A. SIQUEIRA CARRET Endereço: R PRUDENTE DE MORAIS 358 Bairro: CARM…" at bounding box center [762, 345] width 1525 height 690
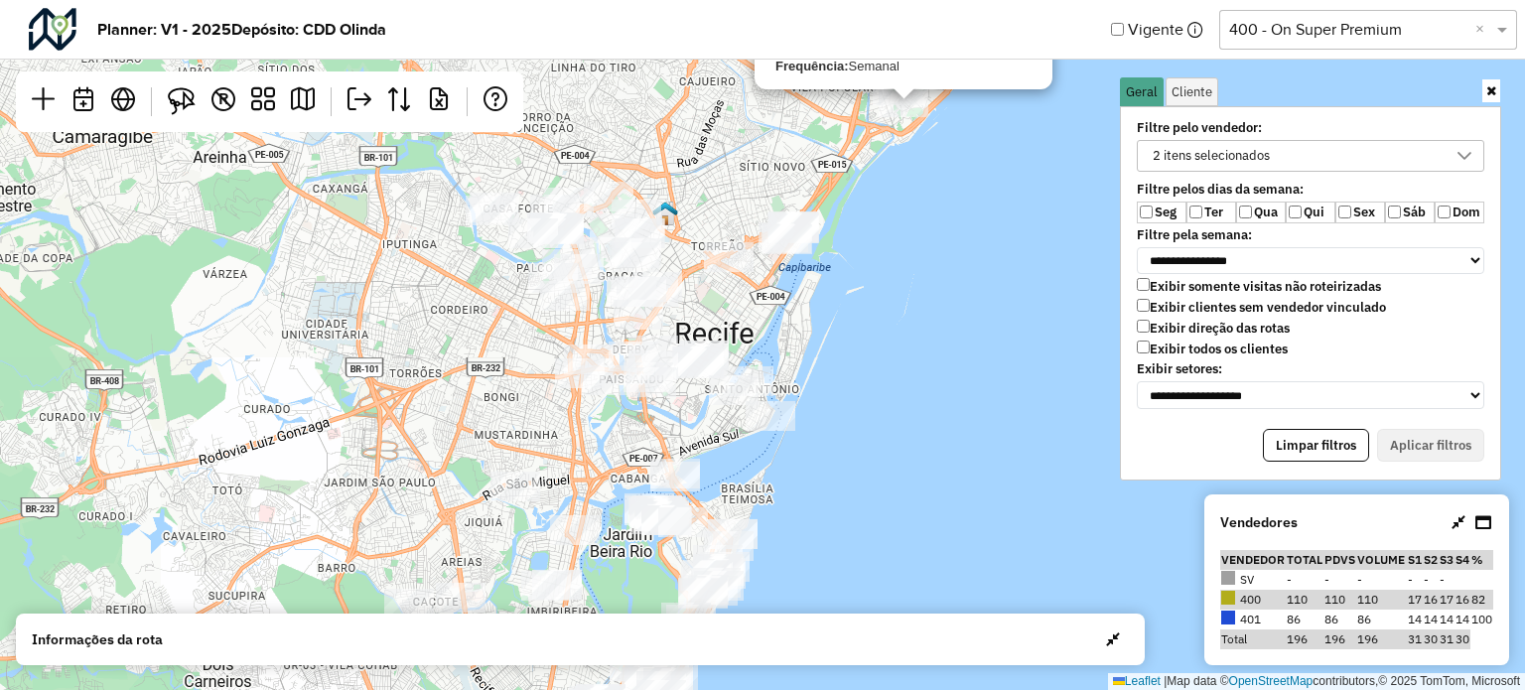
drag, startPoint x: 499, startPoint y: 345, endPoint x: 631, endPoint y: 412, distance: 147.8
click at [631, 413] on div "54682105 - N.A. SIQUEIRA CARRET Endereço: R PRUDENTE DE MORAIS 358 Bairro: CARM…" at bounding box center [762, 345] width 1525 height 690
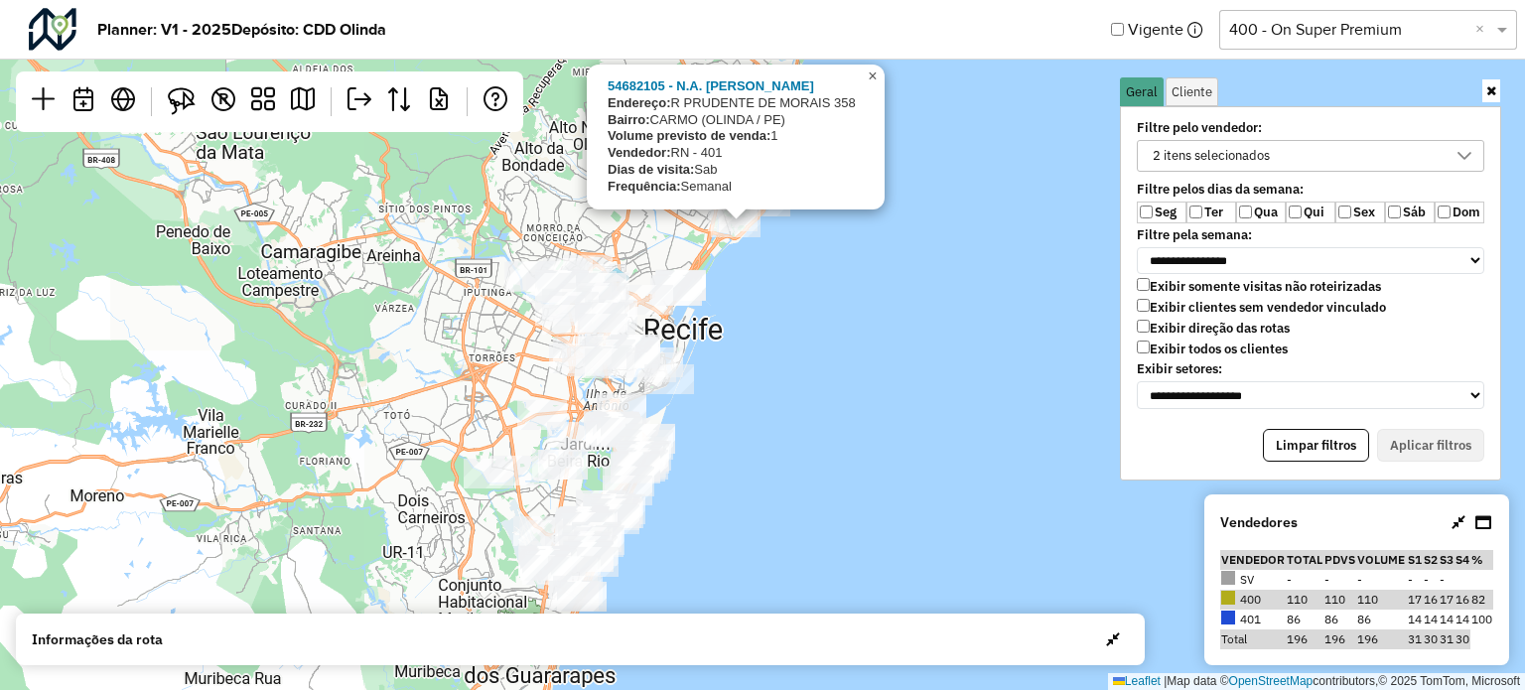
click at [866, 77] on link "×" at bounding box center [873, 77] width 24 height 24
